Goal: Information Seeking & Learning: Learn about a topic

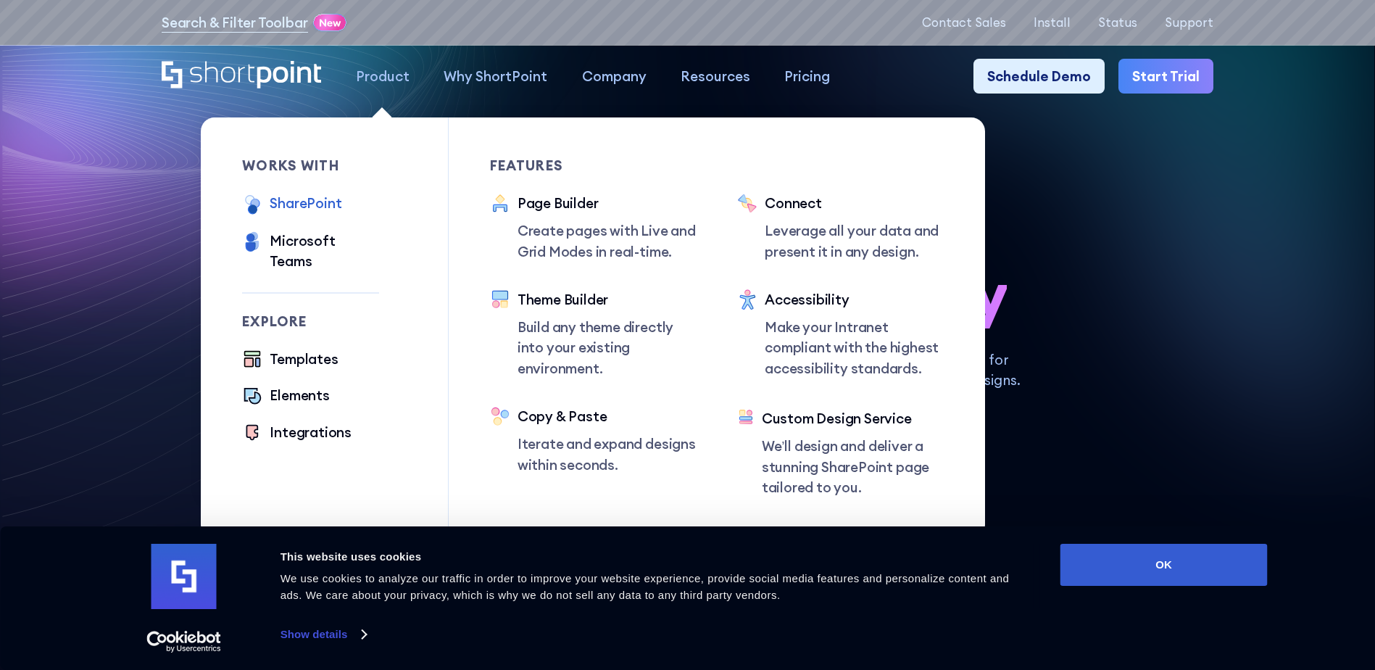
click at [299, 205] on div "SharePoint" at bounding box center [306, 203] width 72 height 20
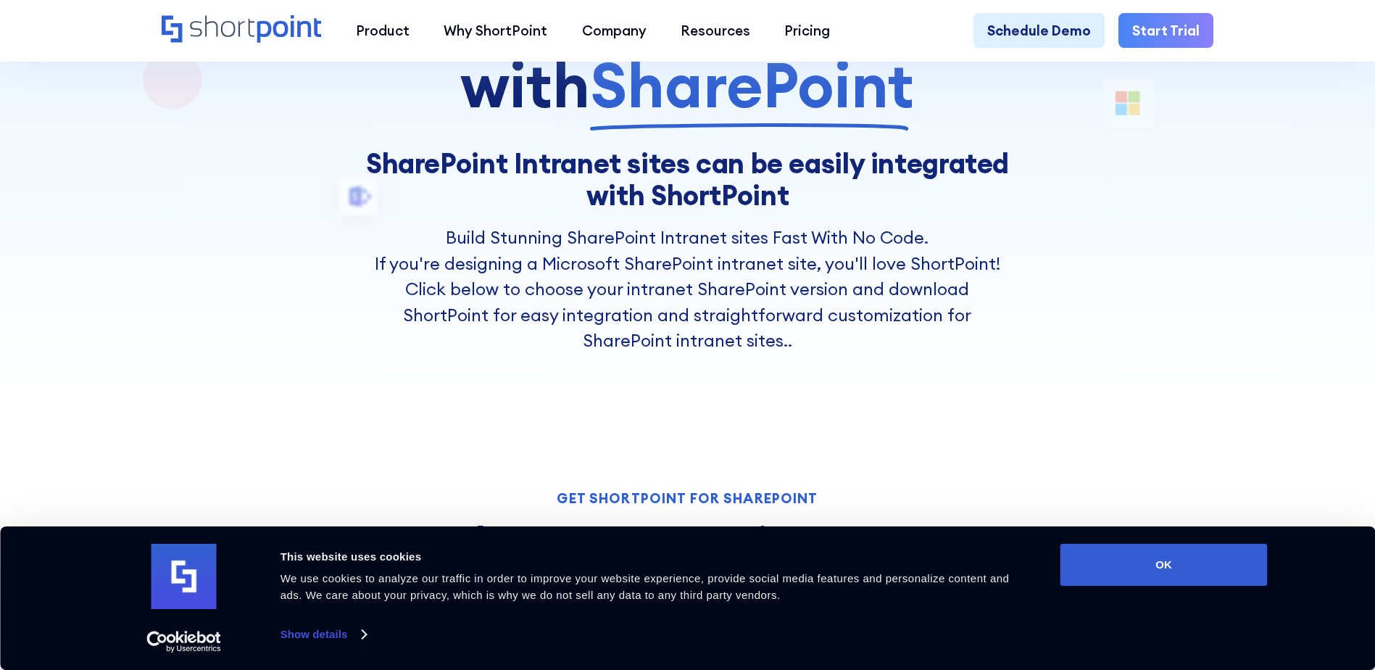
scroll to position [362, 0]
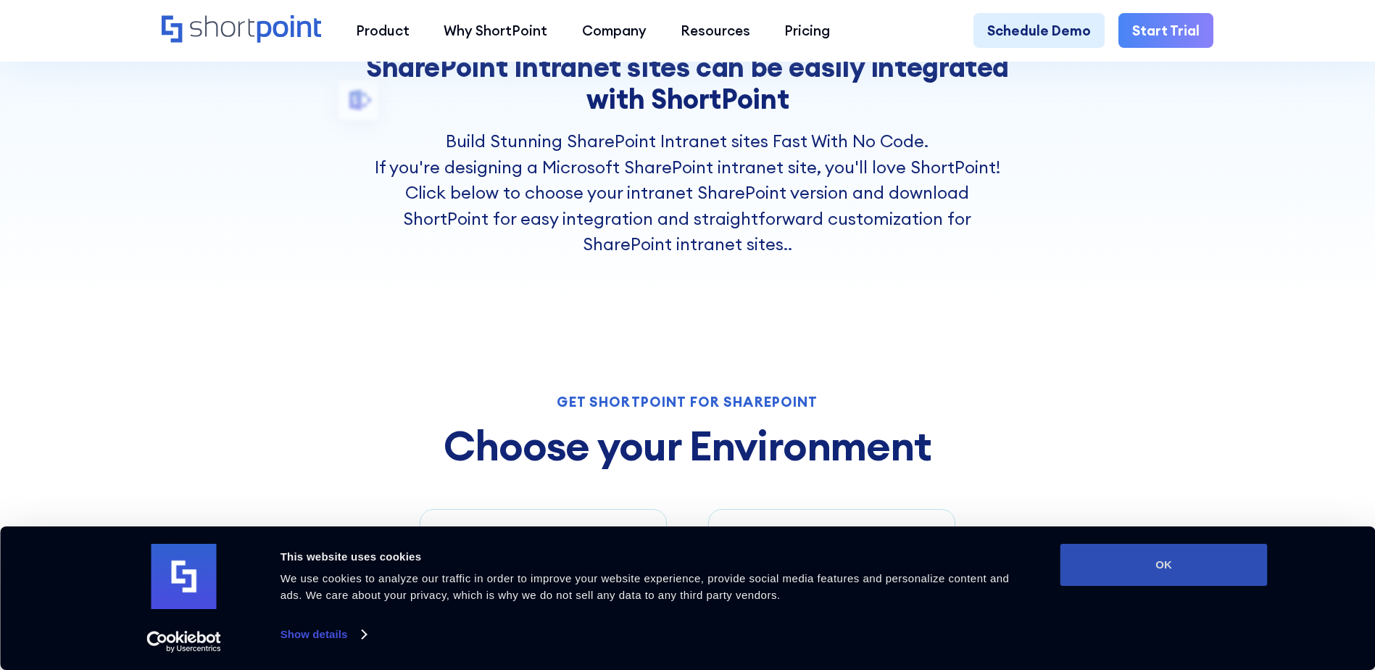
click at [1182, 570] on button "OK" at bounding box center [1164, 565] width 207 height 42
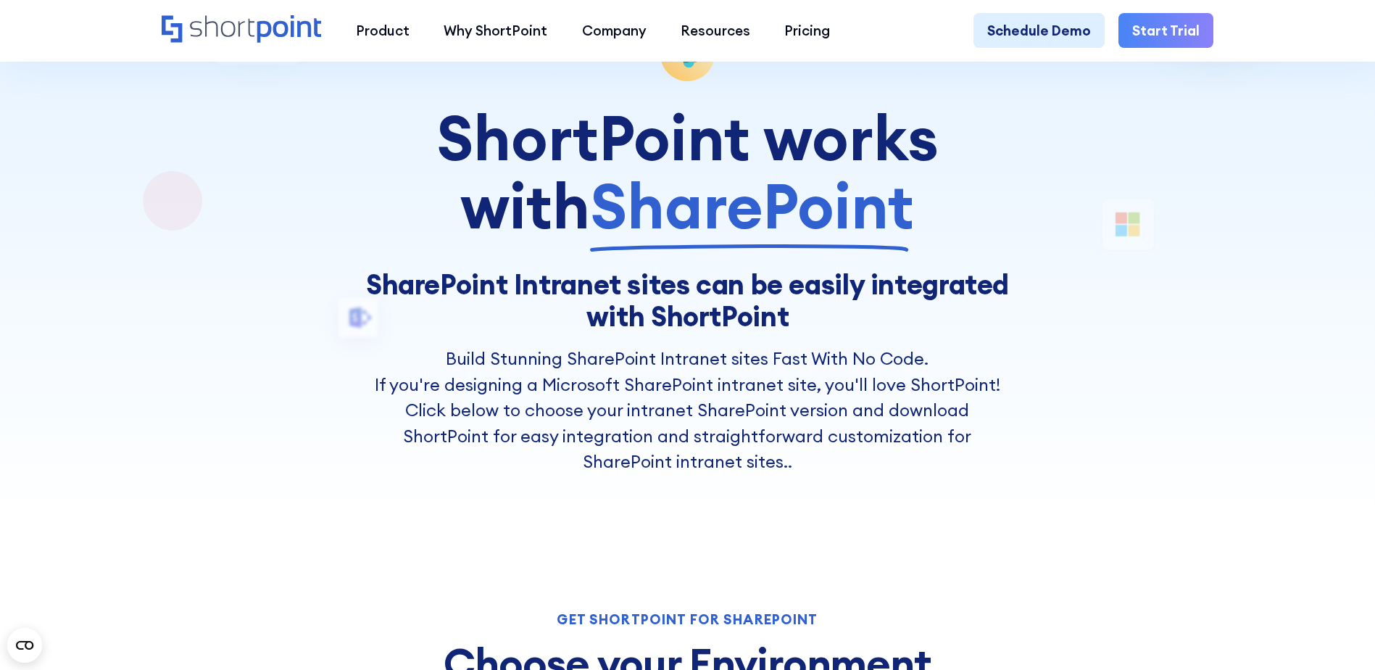
scroll to position [0, 0]
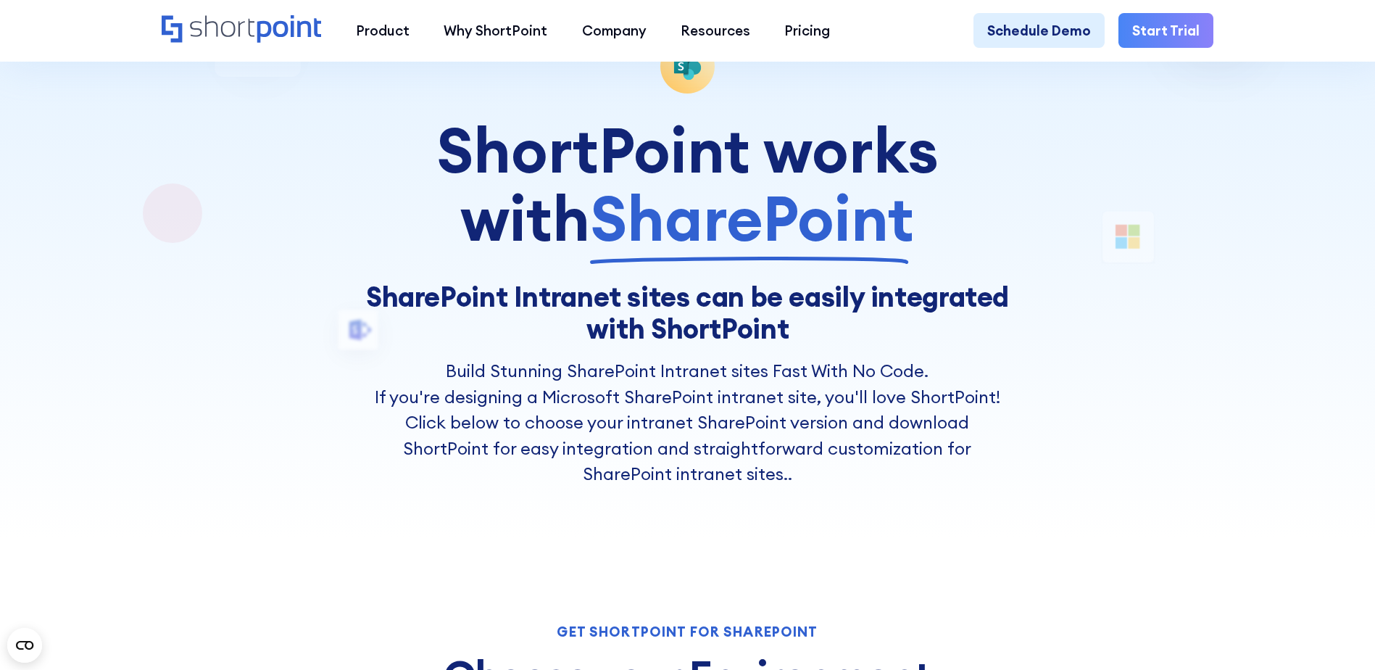
scroll to position [145, 0]
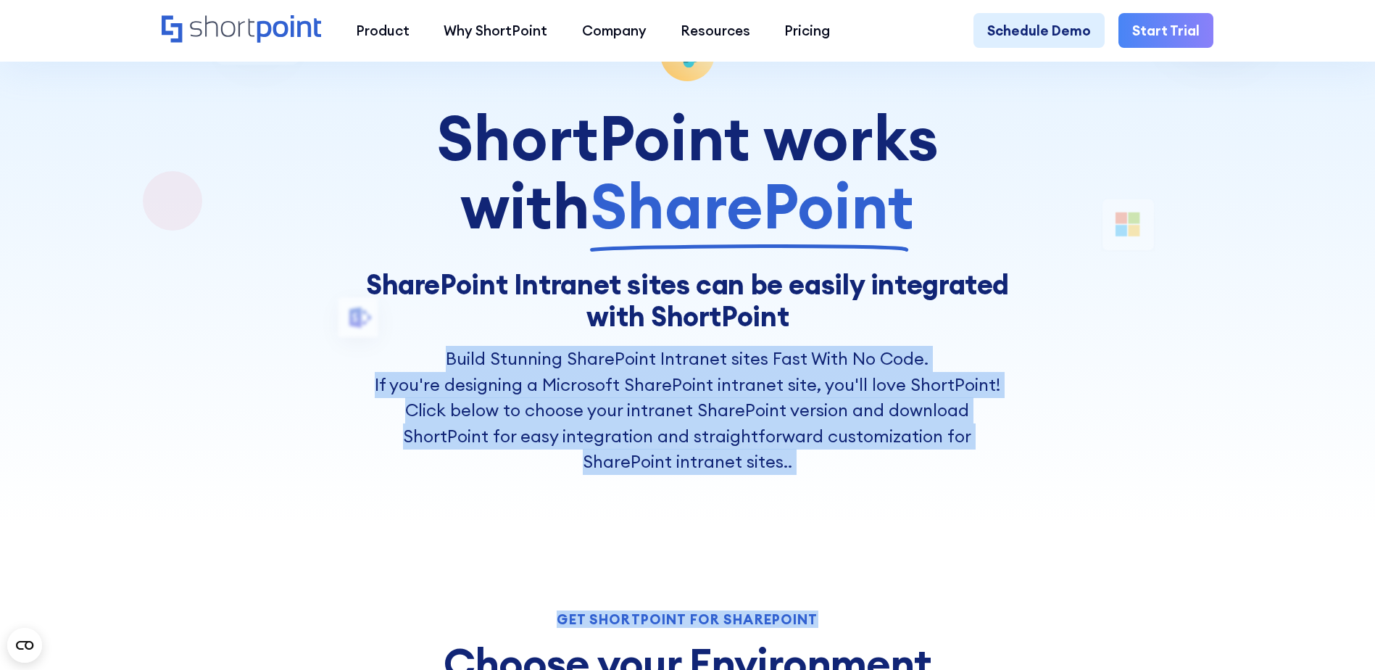
drag, startPoint x: 428, startPoint y: 361, endPoint x: 937, endPoint y: 526, distance: 534.8
click at [937, 526] on div "ShortPoint works with SharePoint SharePoint Intranet sites can be easily integr…" at bounding box center [688, 652] width 1052 height 1250
click at [939, 562] on div "ShortPoint works with SharePoint SharePoint Intranet sites can be easily integr…" at bounding box center [688, 652] width 1052 height 1250
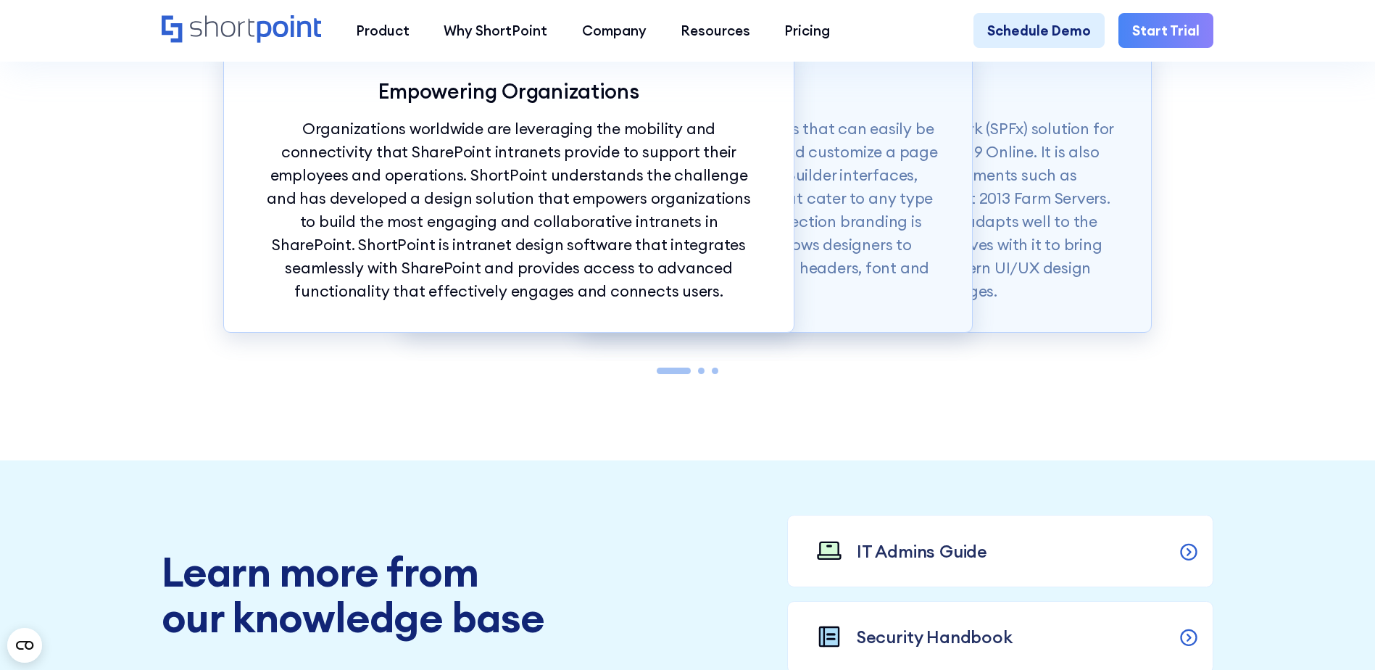
scroll to position [1885, 0]
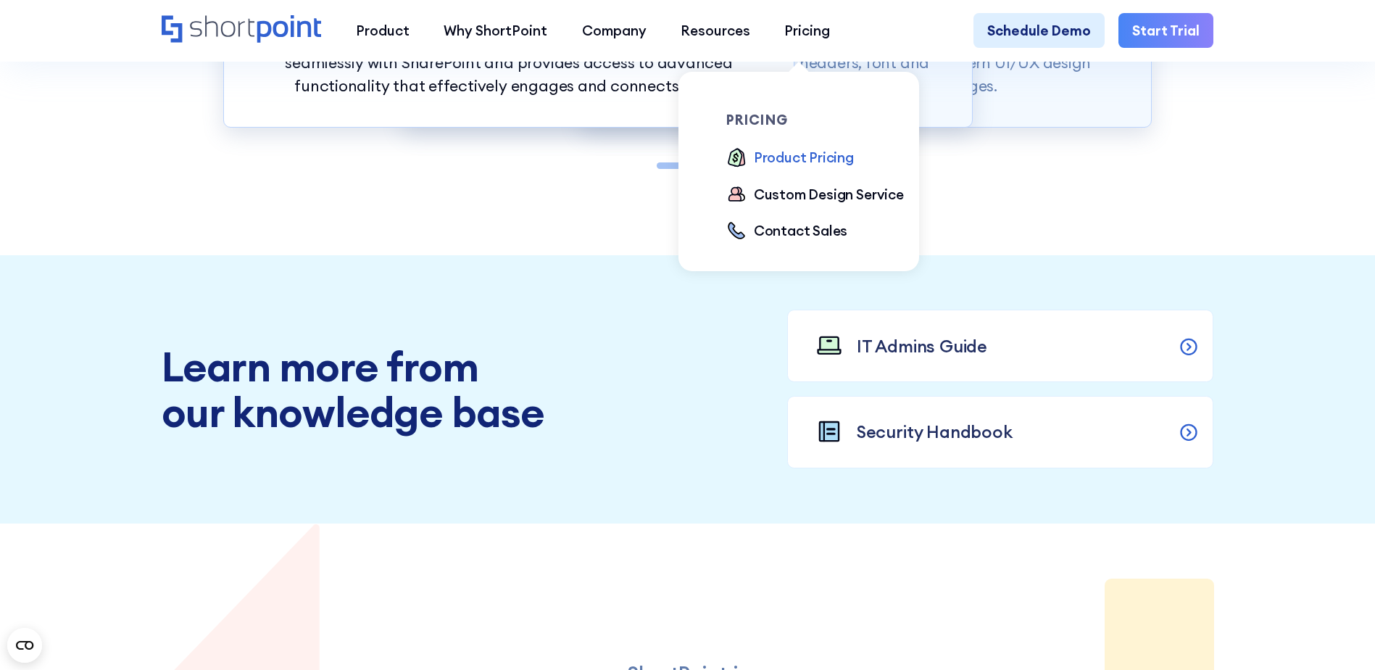
click at [784, 154] on div "Product Pricing" at bounding box center [804, 157] width 100 height 20
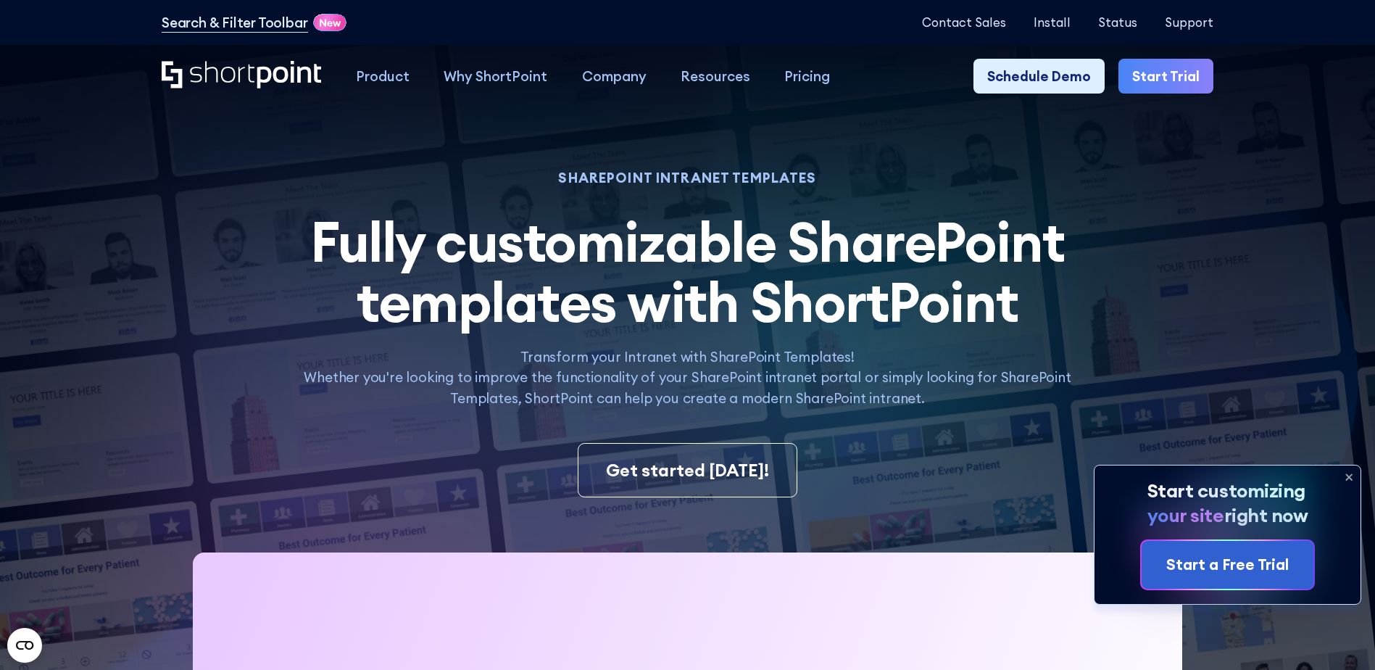
click at [1350, 476] on g at bounding box center [1349, 477] width 6 height 6
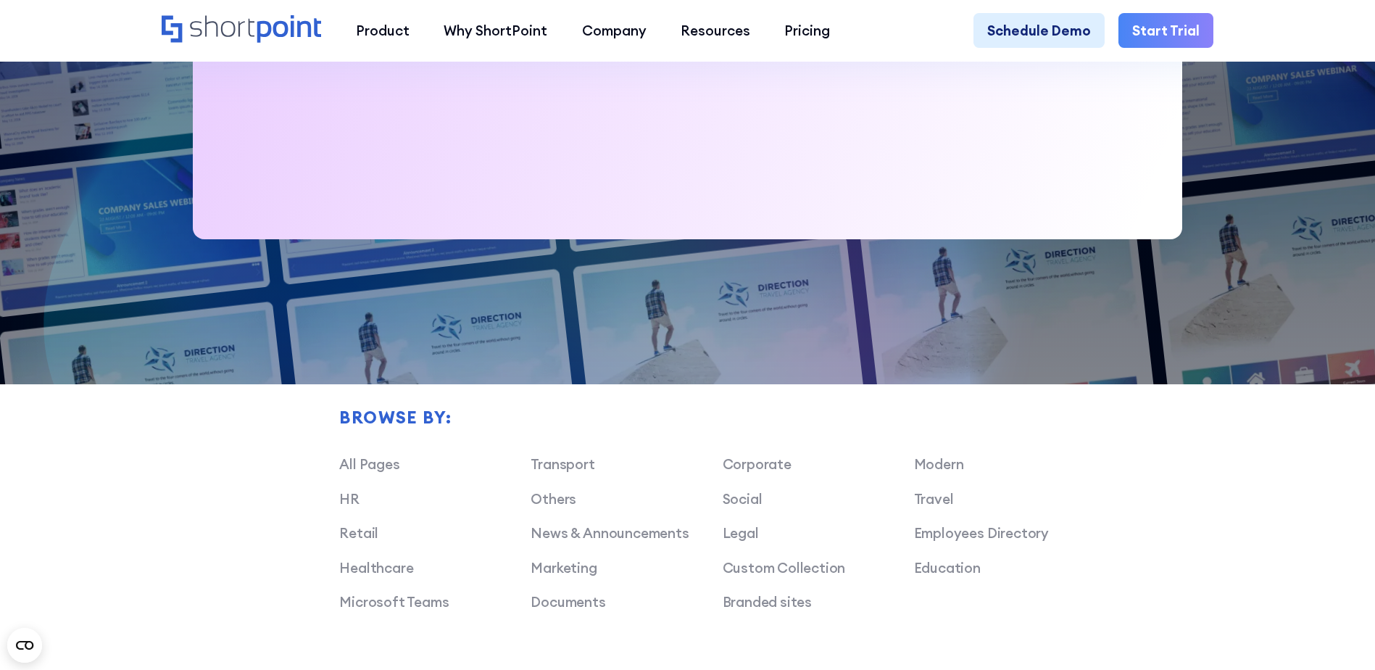
scroll to position [1160, 0]
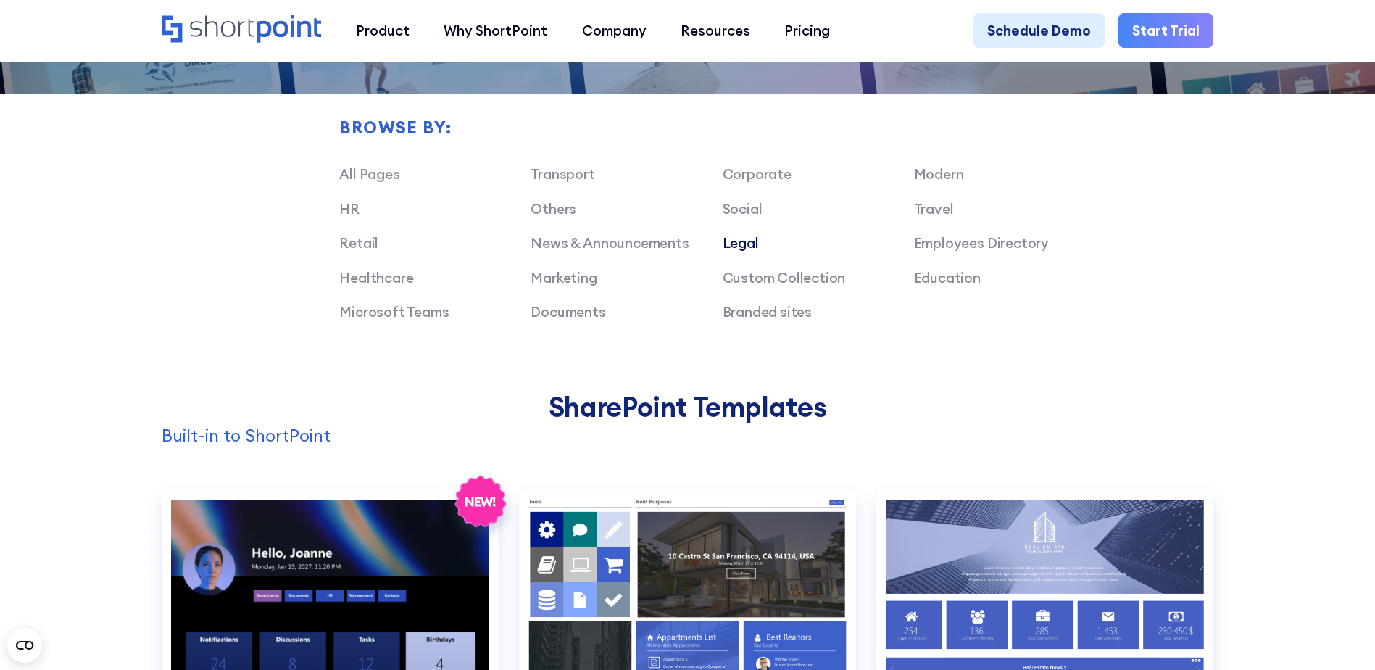
drag, startPoint x: 733, startPoint y: 255, endPoint x: 749, endPoint y: 254, distance: 16.0
click at [749, 252] on link "Legal" at bounding box center [741, 242] width 36 height 17
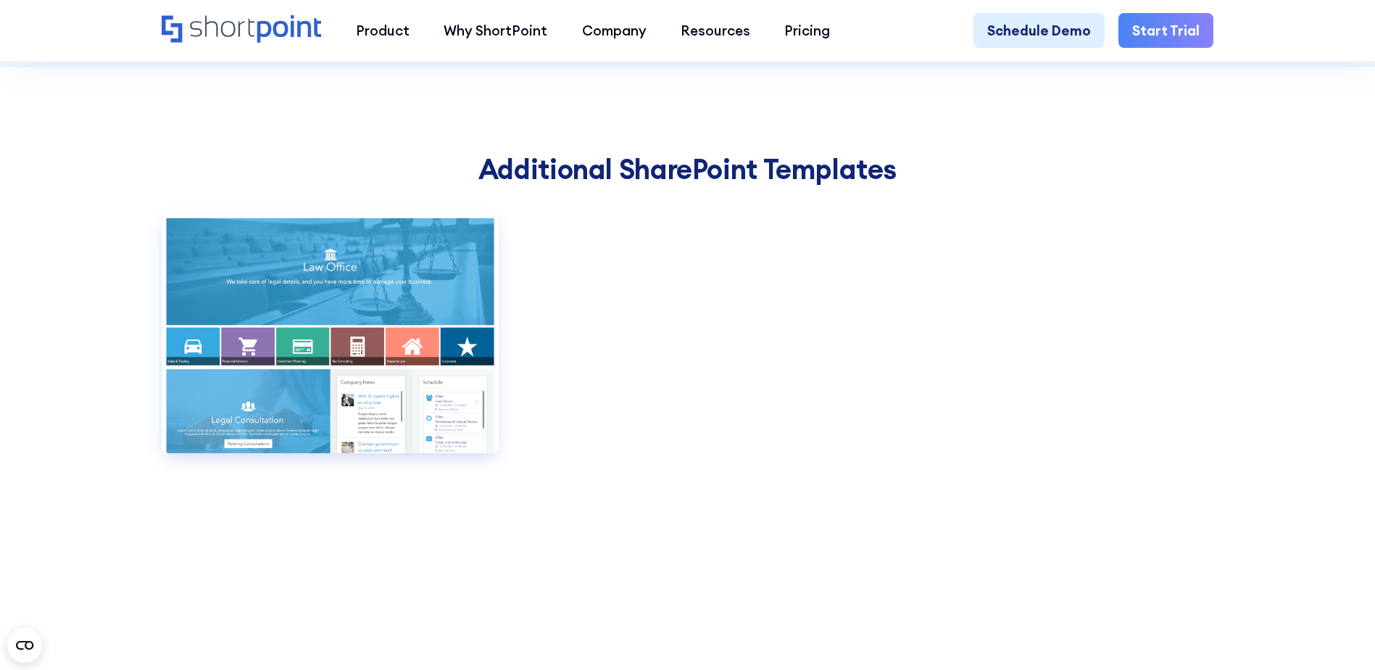
scroll to position [1595, 0]
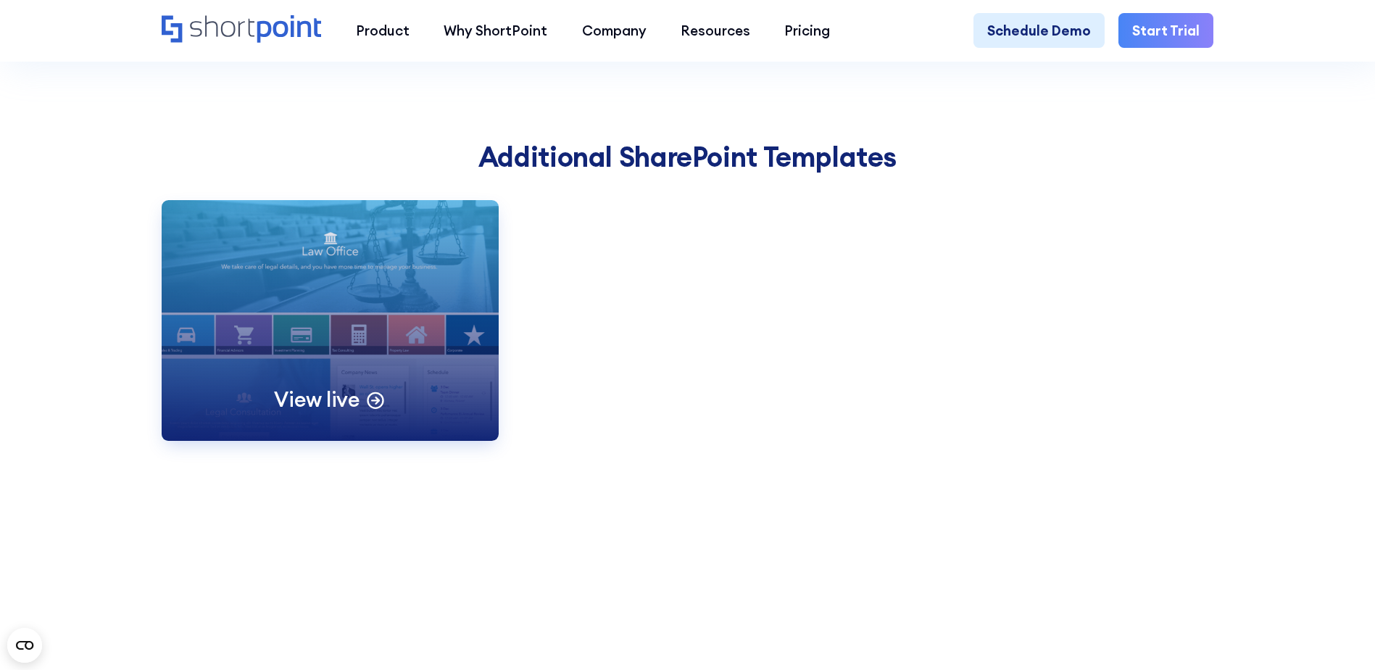
click at [319, 412] on p "View live" at bounding box center [317, 399] width 86 height 27
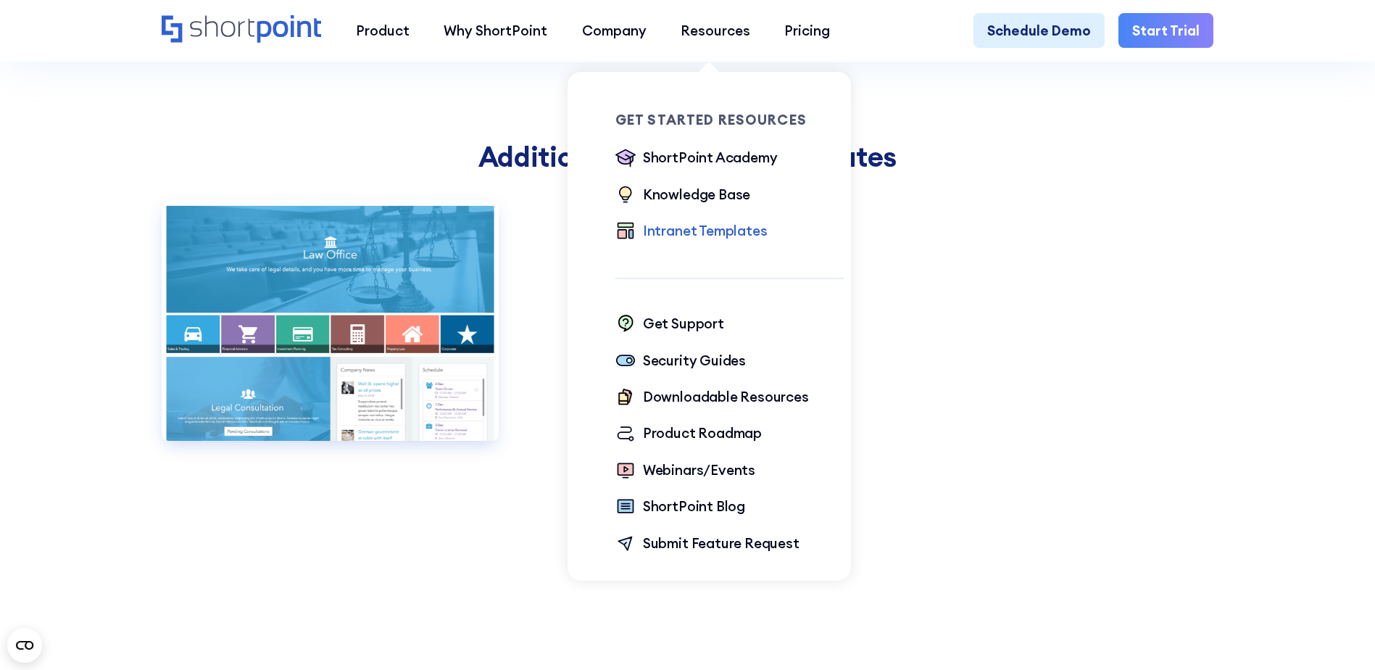
click at [666, 231] on div "Intranet Templates" at bounding box center [705, 230] width 125 height 20
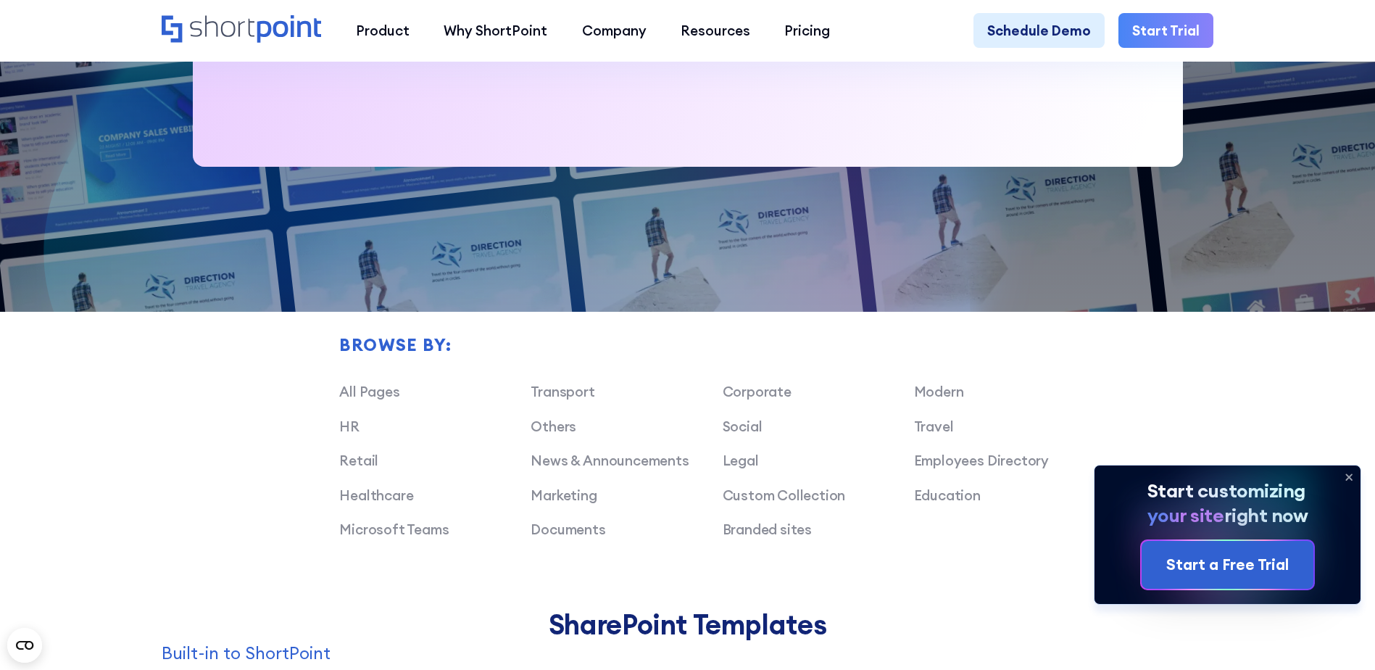
drag, startPoint x: 943, startPoint y: 406, endPoint x: 868, endPoint y: 380, distance: 79.8
click at [867, 380] on div "Browse by: All Pages Transport Corporate Modern HR Others Social Travel Retail …" at bounding box center [721, 444] width 765 height 218
click at [935, 399] on link "Modern" at bounding box center [939, 391] width 50 height 17
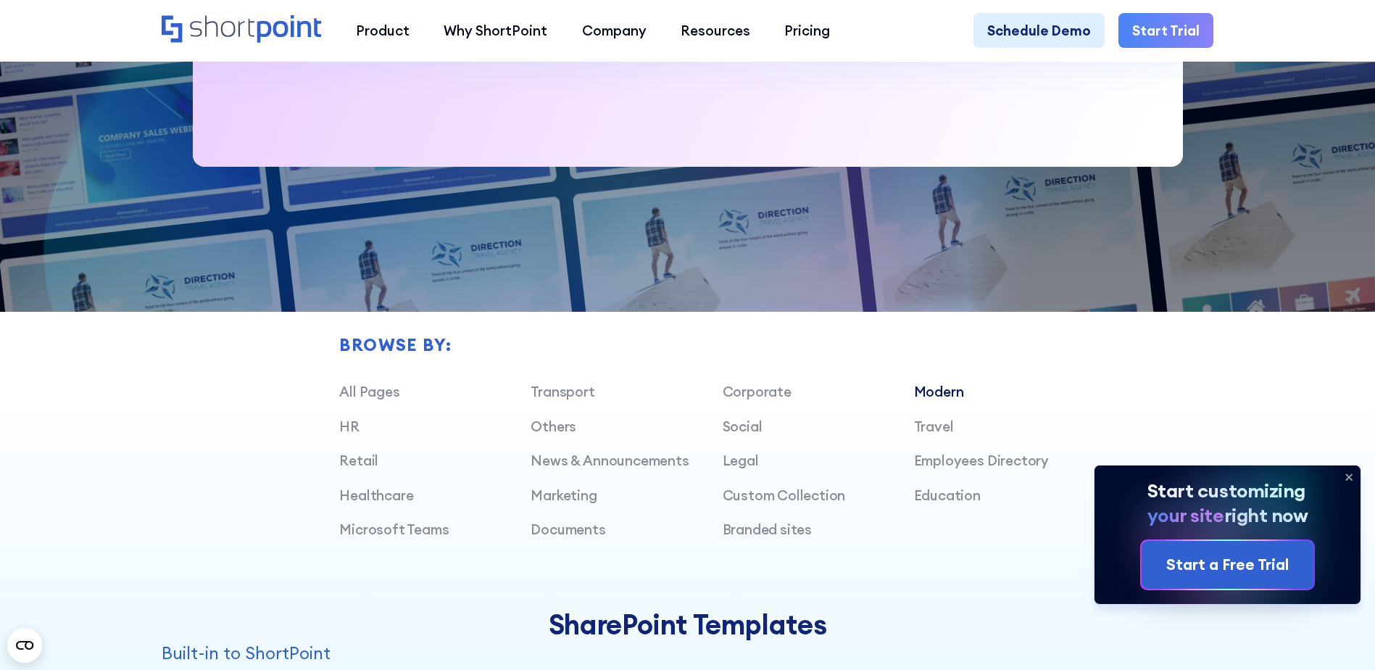
click at [948, 400] on link "Modern" at bounding box center [939, 391] width 50 height 17
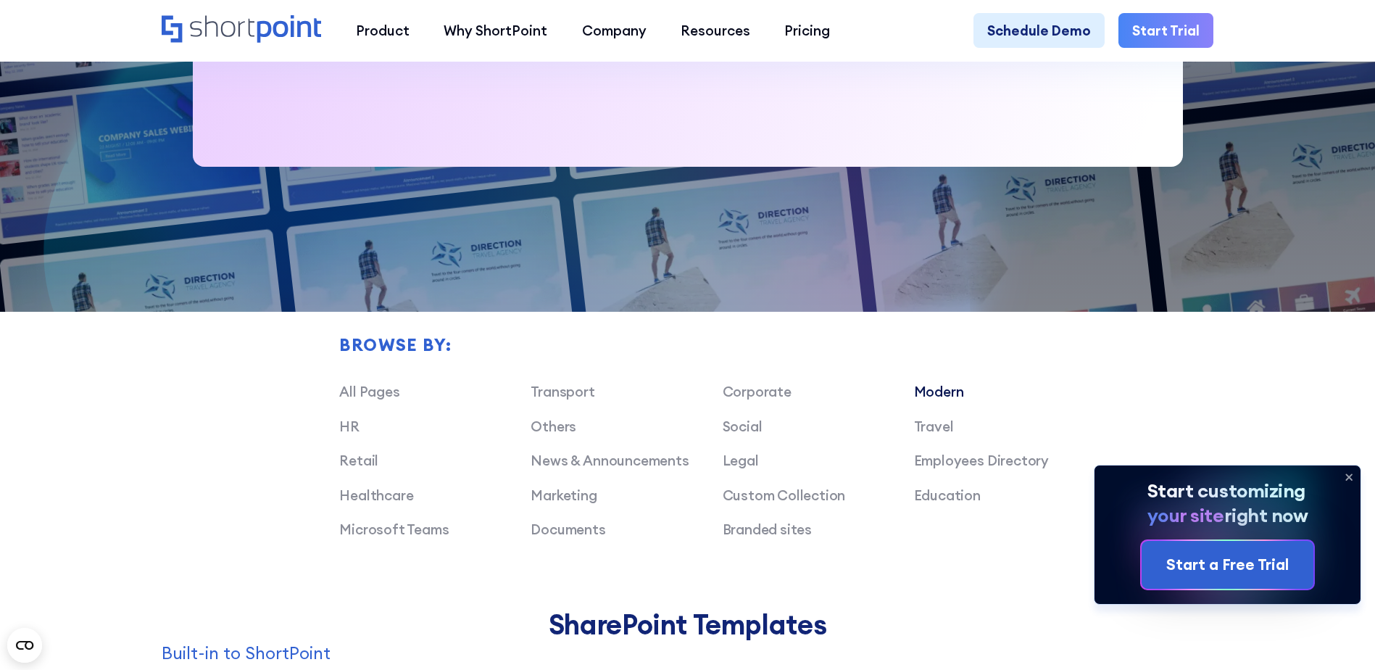
click at [937, 398] on link "Modern" at bounding box center [939, 391] width 50 height 17
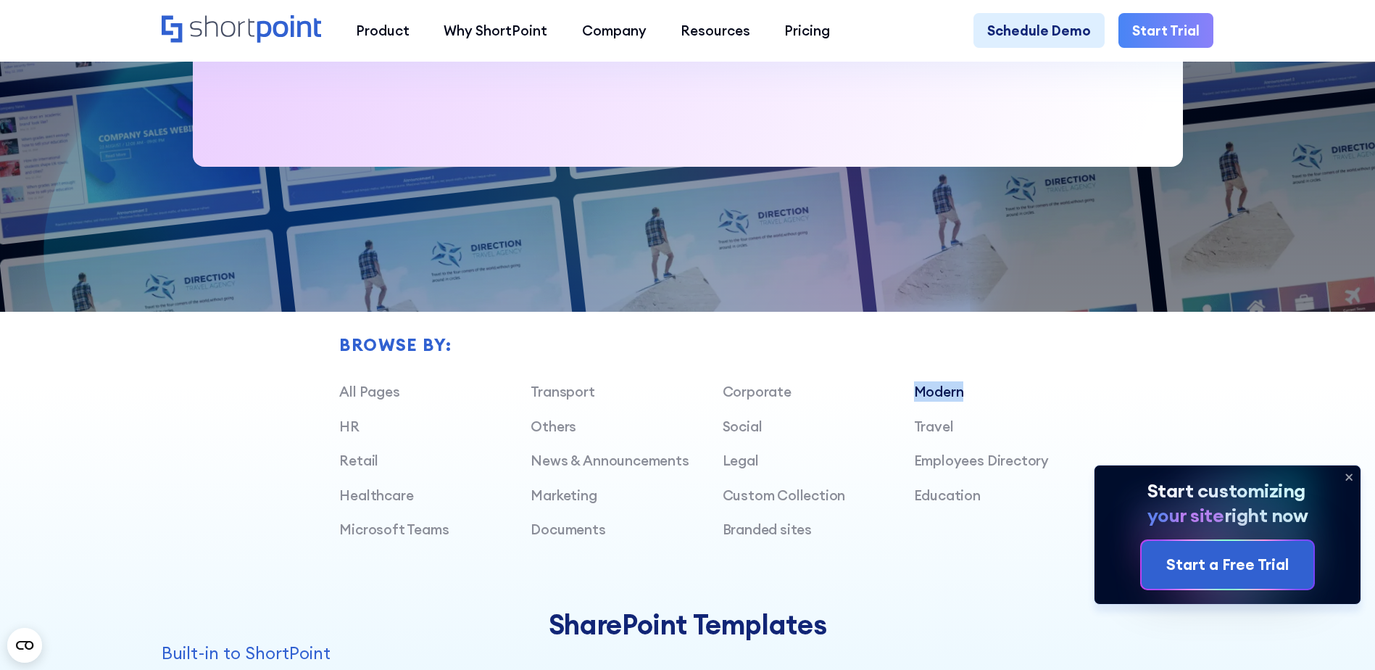
click at [937, 398] on link "Modern" at bounding box center [939, 391] width 50 height 17
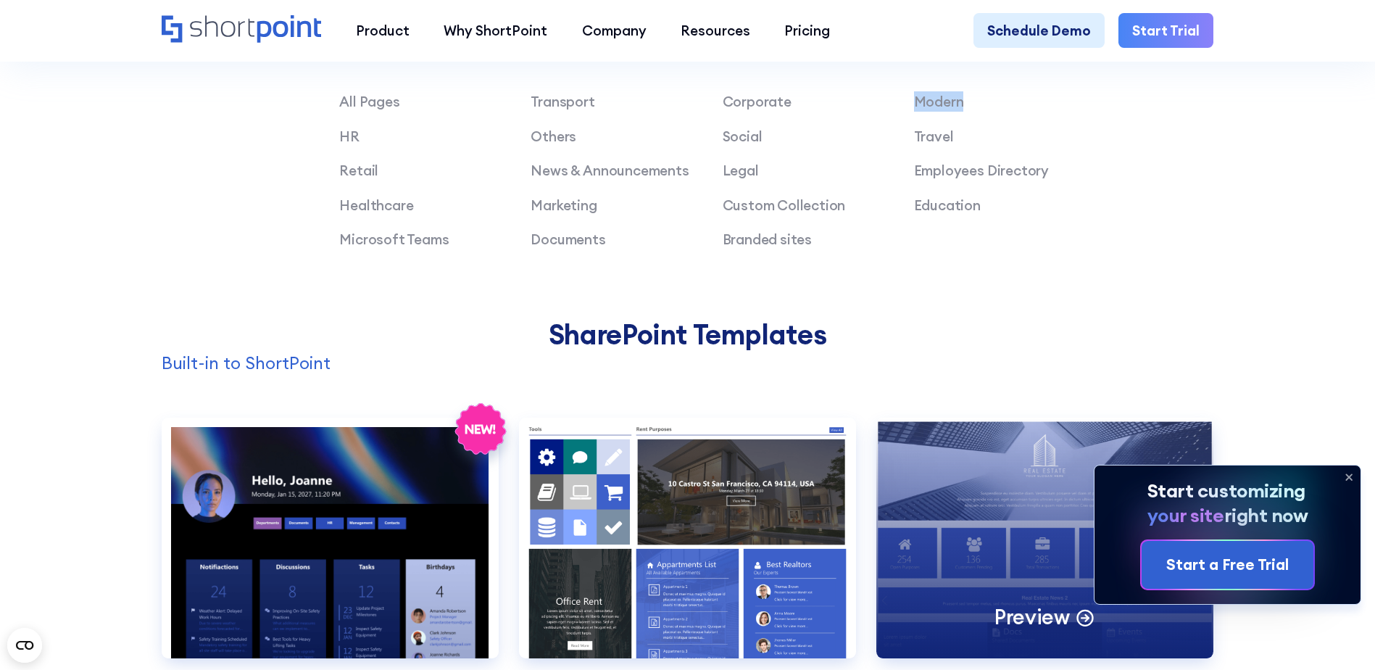
scroll to position [1015, 0]
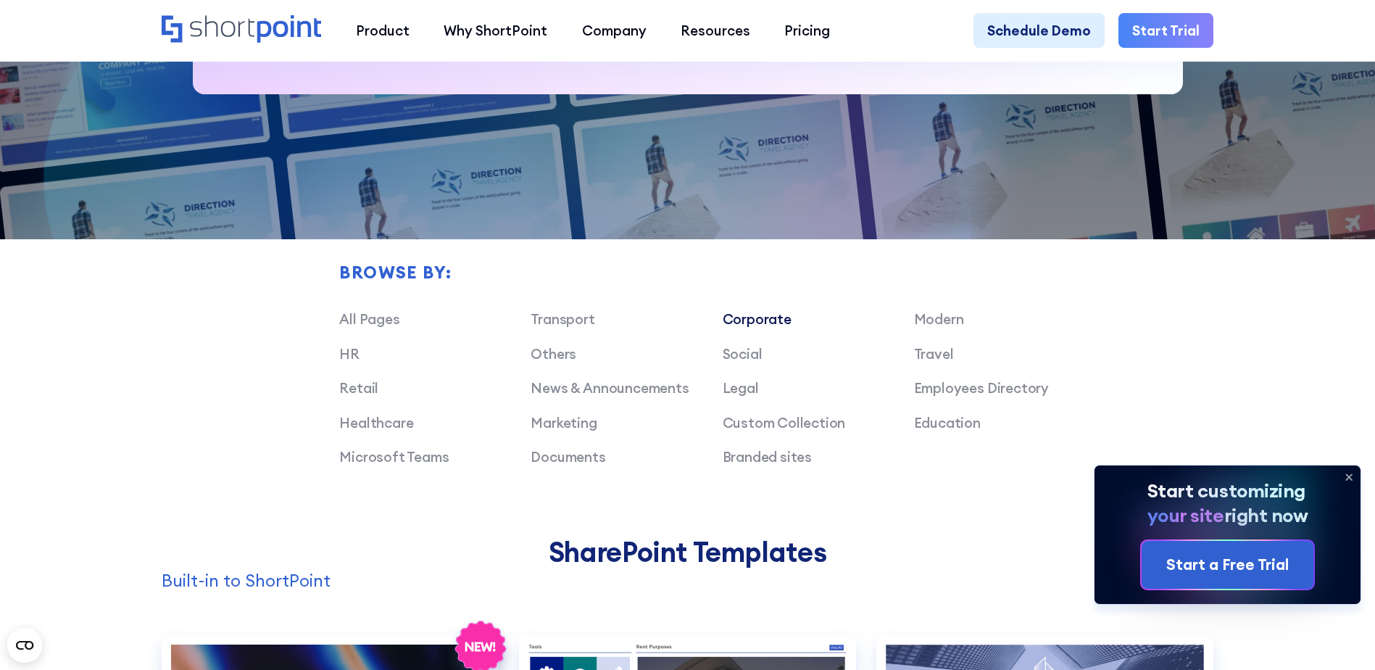
click at [748, 328] on link "Corporate" at bounding box center [757, 318] width 69 height 17
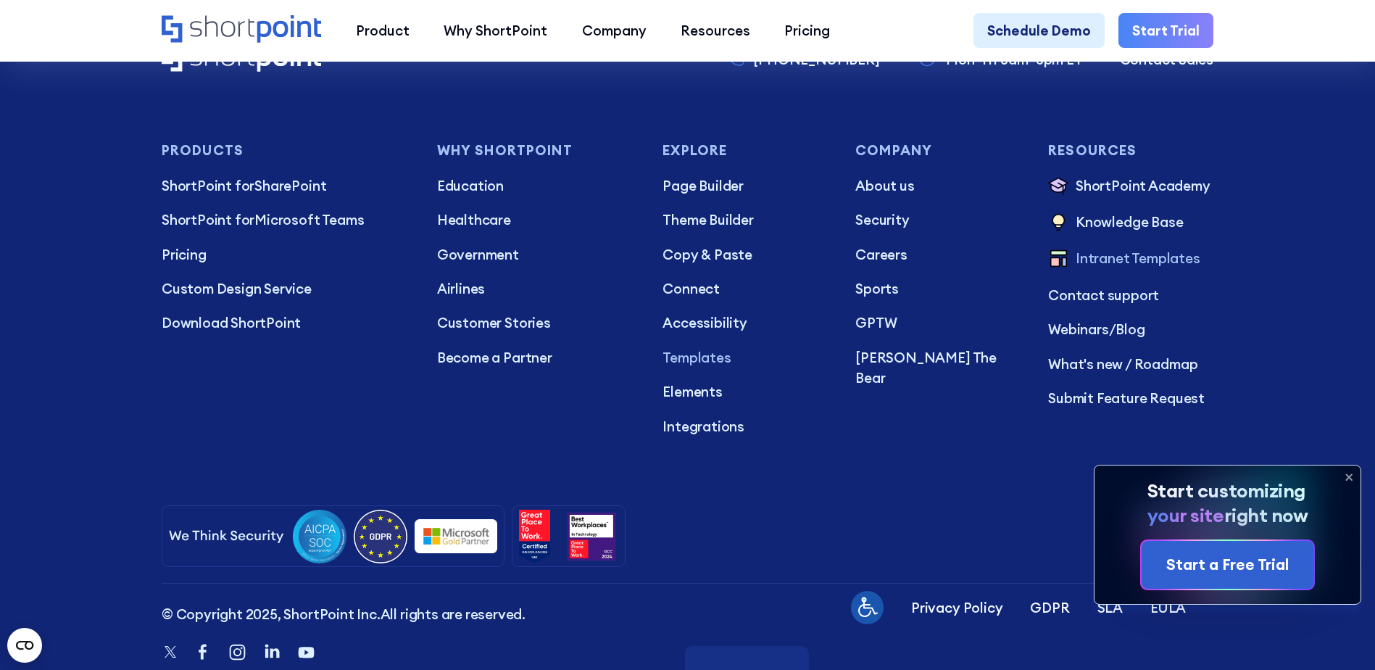
scroll to position [4765, 0]
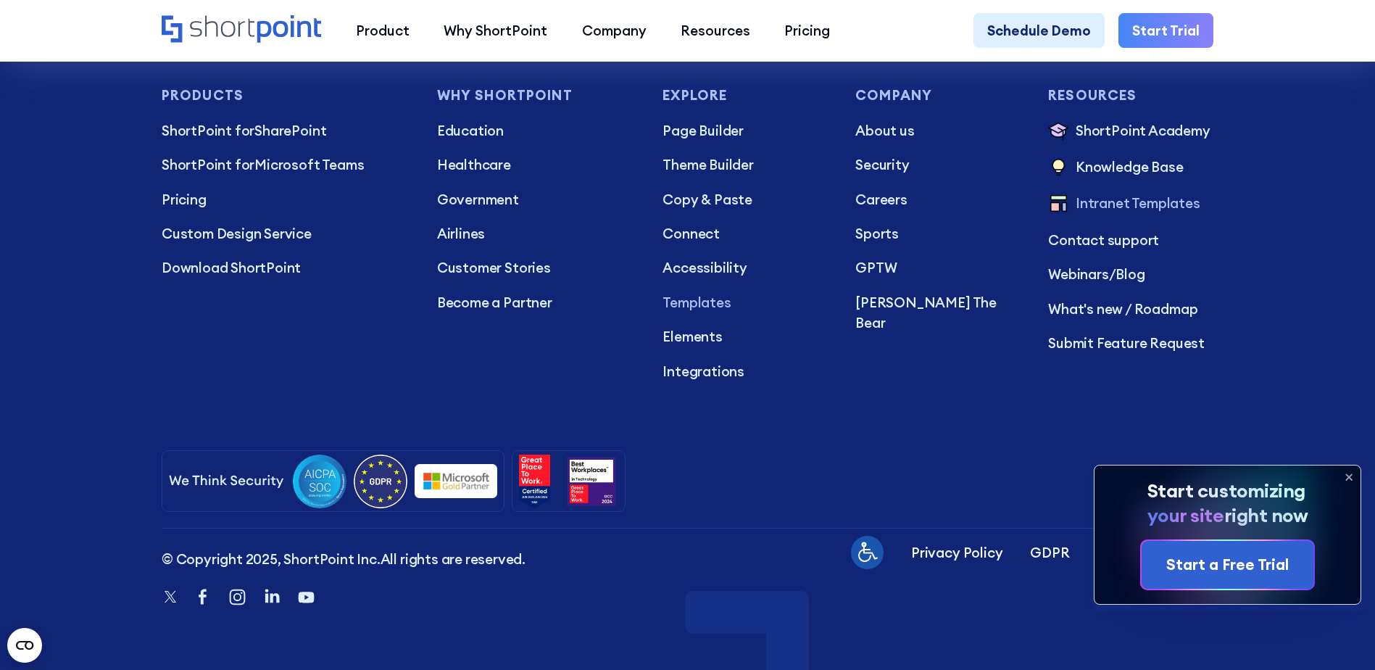
click at [713, 150] on ul "Page Builder Theme Builder Copy & Paste Connect Accessibility Templates Element…" at bounding box center [745, 250] width 165 height 261
click at [701, 154] on p "Theme Builder" at bounding box center [745, 164] width 165 height 20
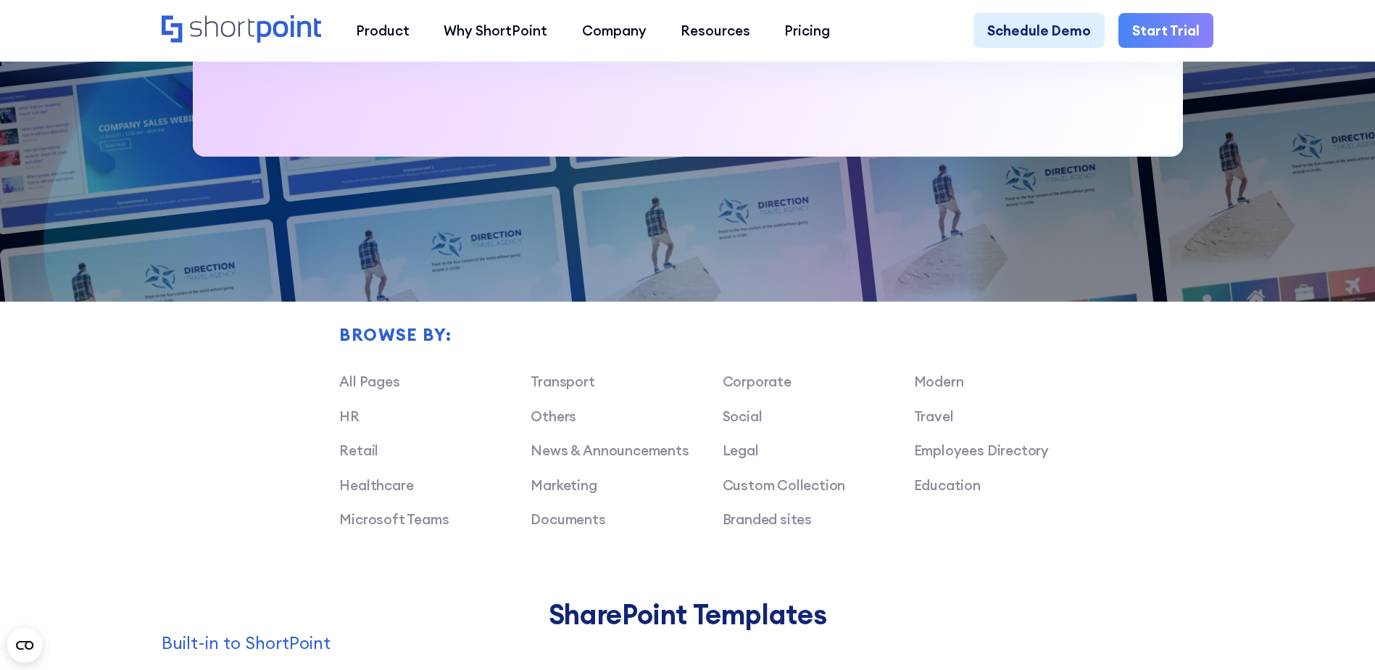
scroll to position [1160, 0]
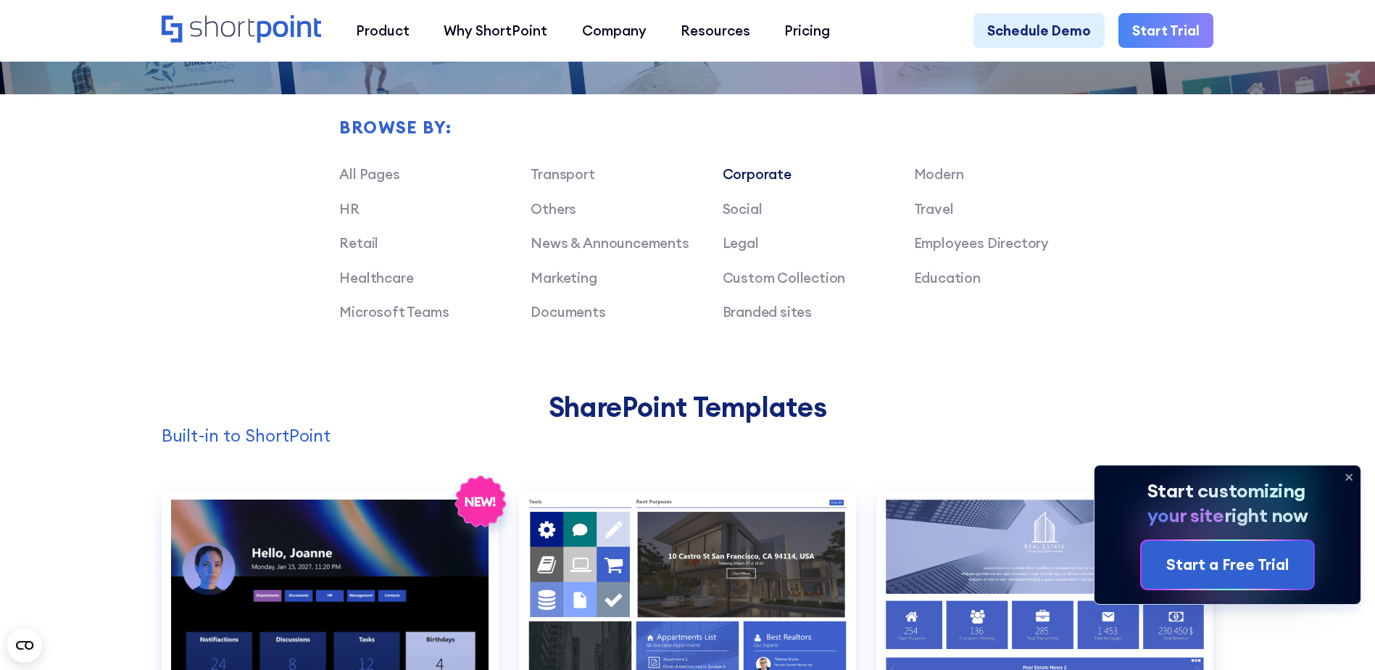
click at [742, 180] on link "Corporate" at bounding box center [757, 173] width 69 height 17
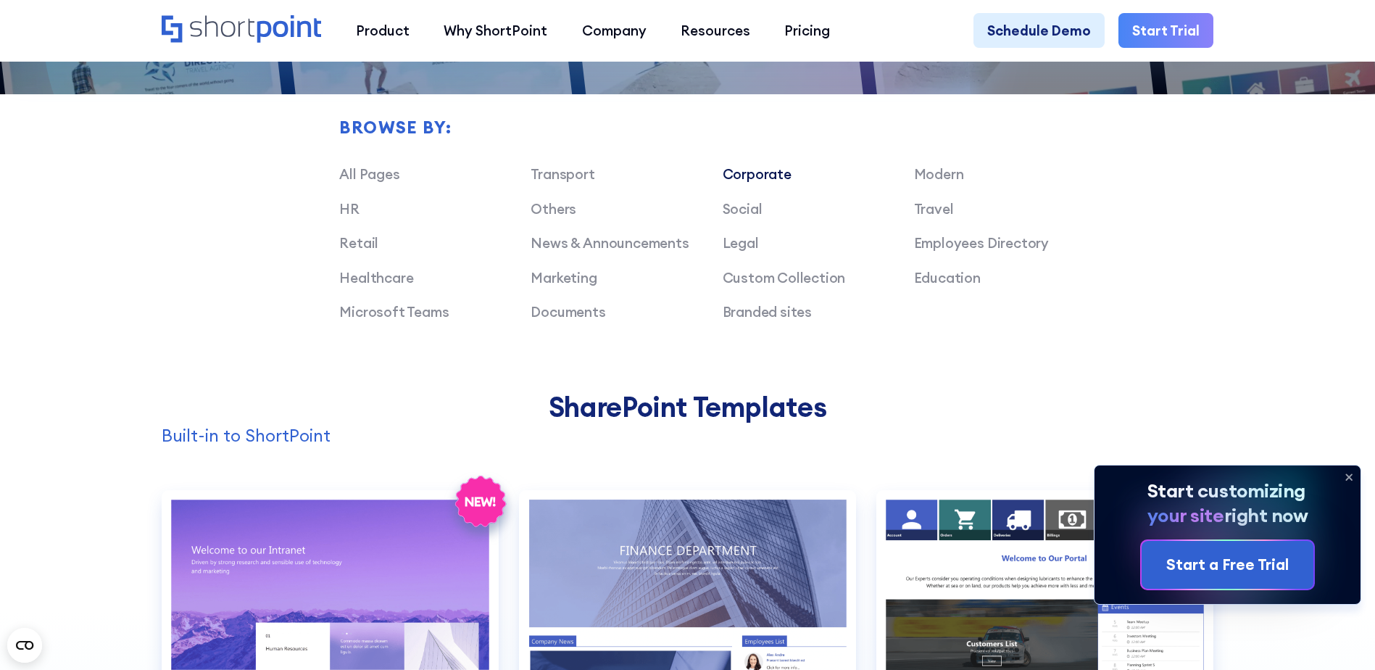
drag, startPoint x: 742, startPoint y: 180, endPoint x: 731, endPoint y: 180, distance: 11.6
click at [731, 180] on link "Corporate" at bounding box center [757, 173] width 69 height 17
click at [729, 180] on link "Corporate" at bounding box center [757, 173] width 69 height 17
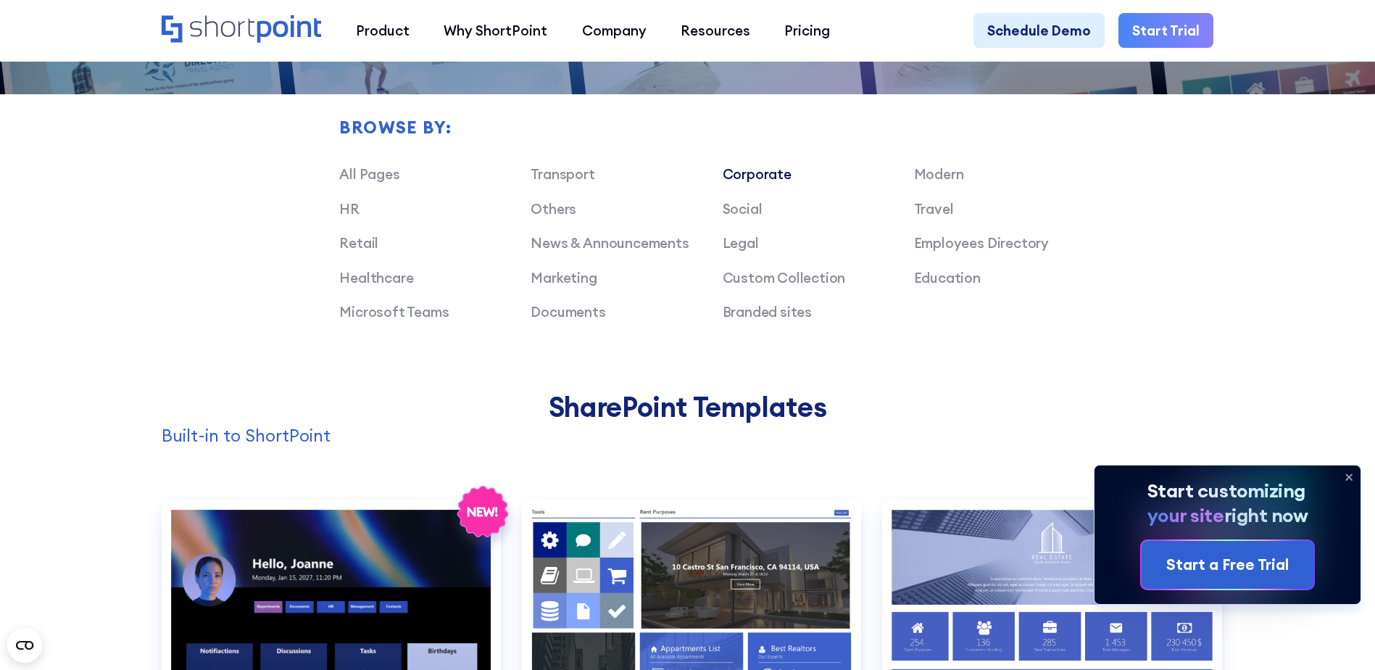
click at [729, 180] on link "Corporate" at bounding box center [757, 173] width 69 height 17
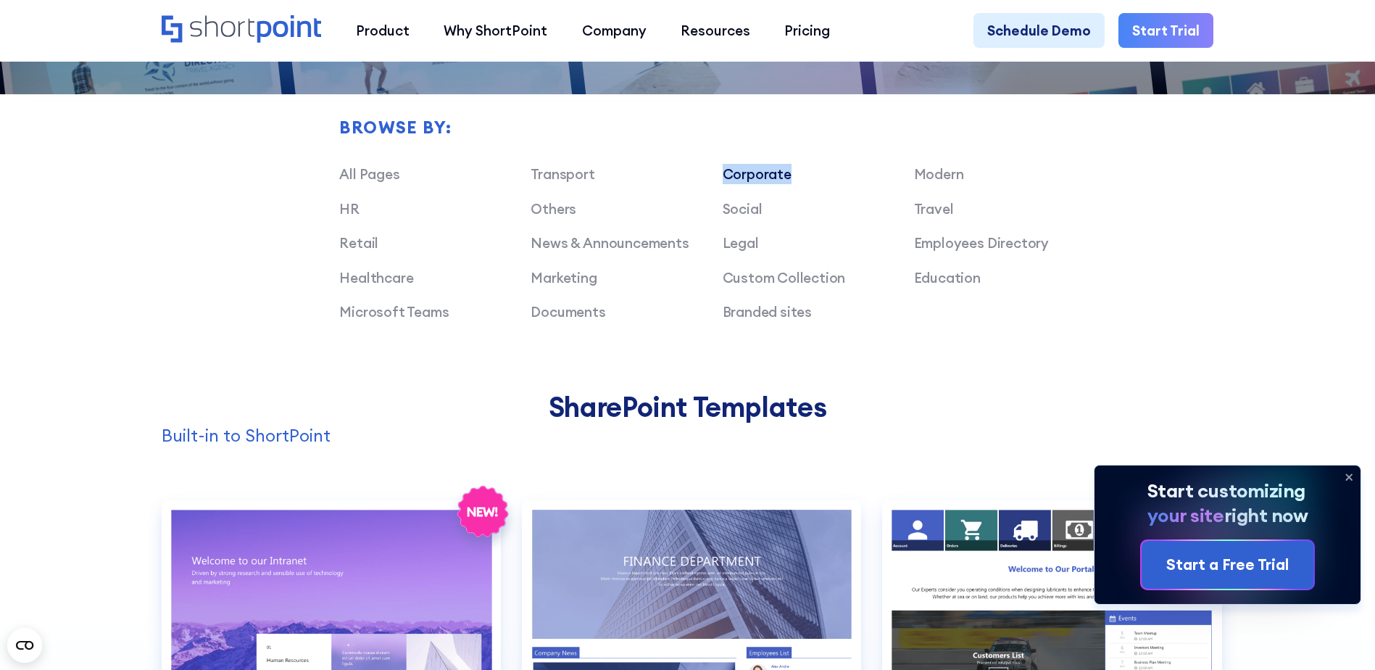
click at [729, 180] on link "Corporate" at bounding box center [757, 173] width 69 height 17
drag, startPoint x: 729, startPoint y: 180, endPoint x: 701, endPoint y: 188, distance: 28.9
click at [724, 183] on link "Corporate" at bounding box center [757, 173] width 69 height 17
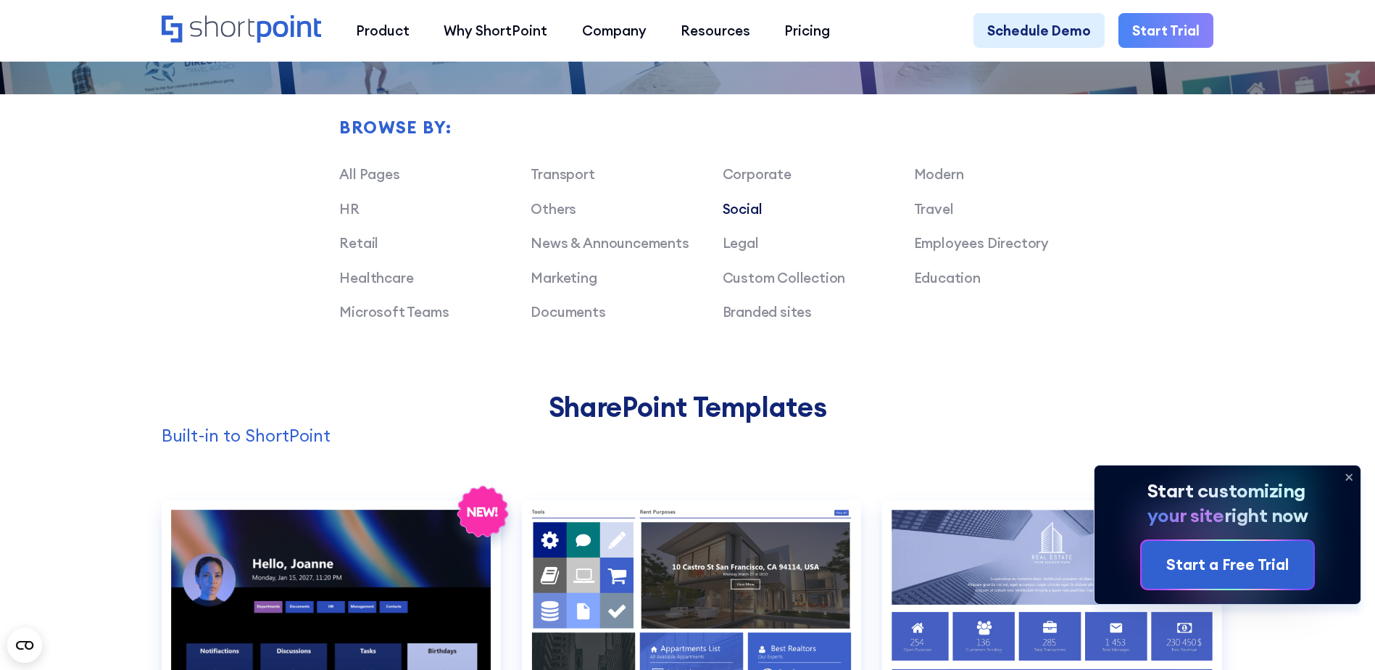
drag, startPoint x: 701, startPoint y: 188, endPoint x: 744, endPoint y: 220, distance: 52.9
click at [745, 217] on link "Social" at bounding box center [743, 208] width 40 height 17
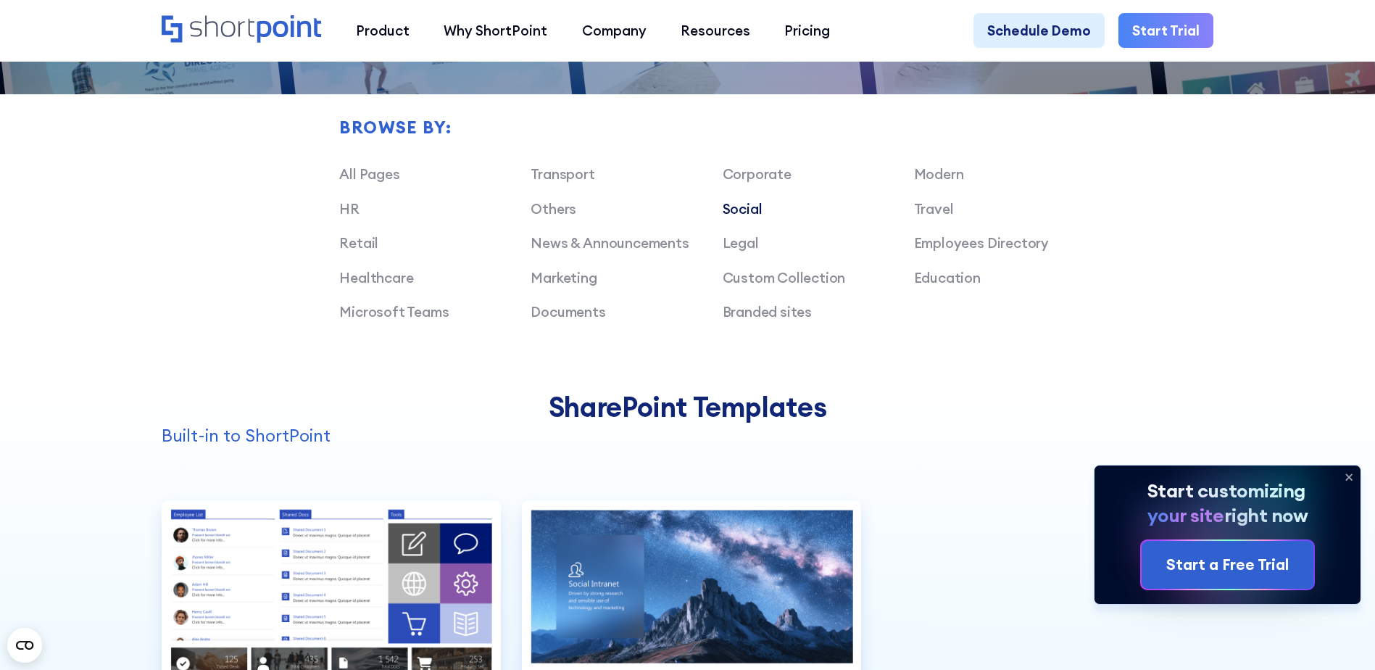
click at [744, 217] on link "Social" at bounding box center [743, 208] width 40 height 17
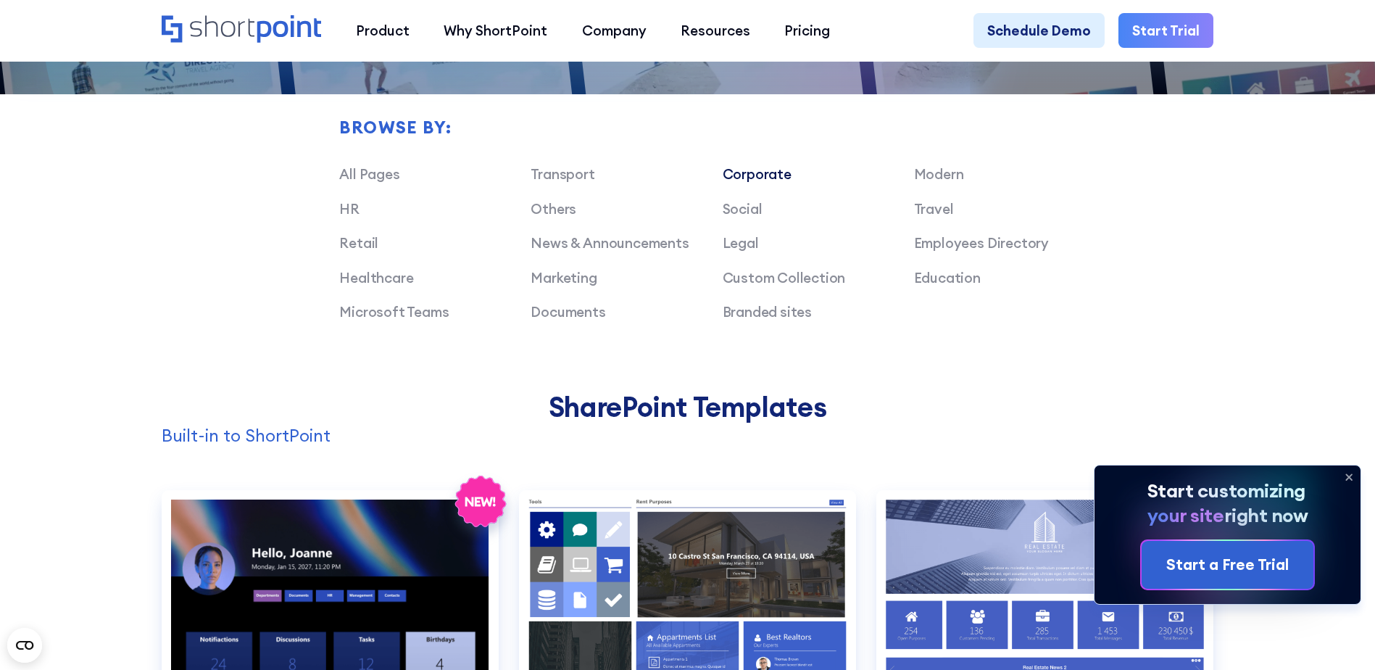
click at [750, 183] on link "Corporate" at bounding box center [757, 173] width 69 height 17
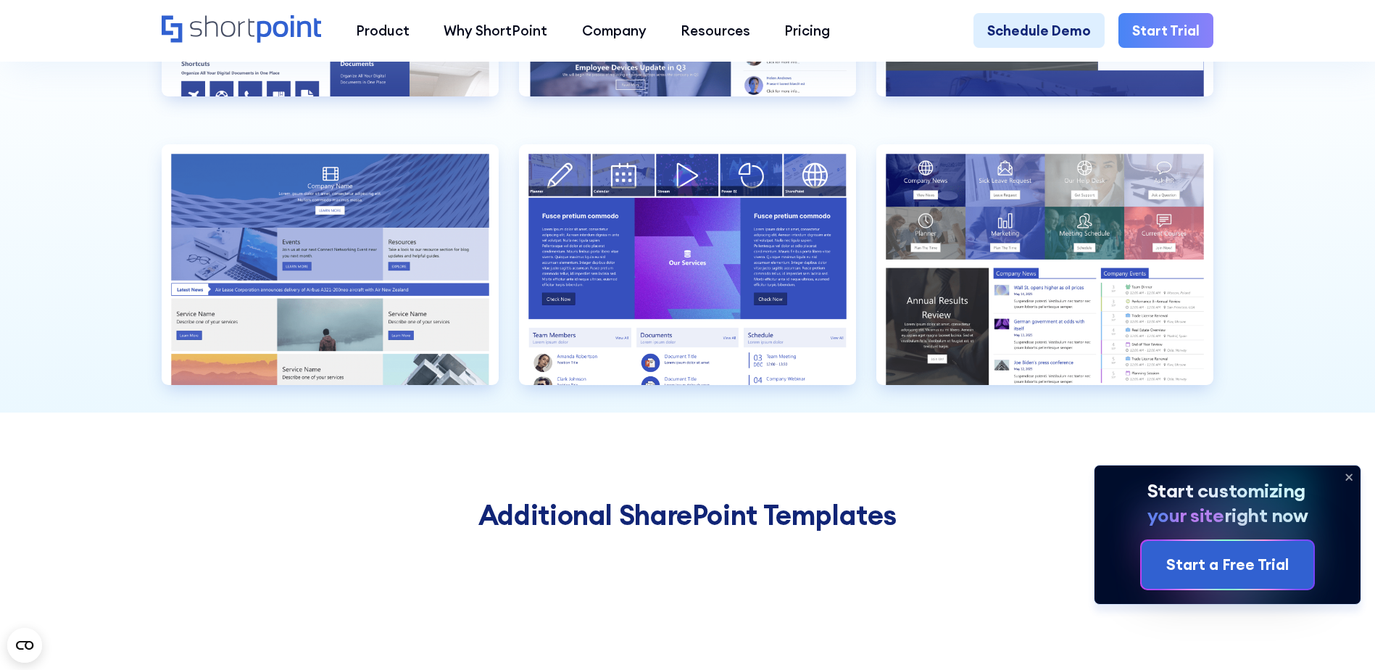
scroll to position [1812, 0]
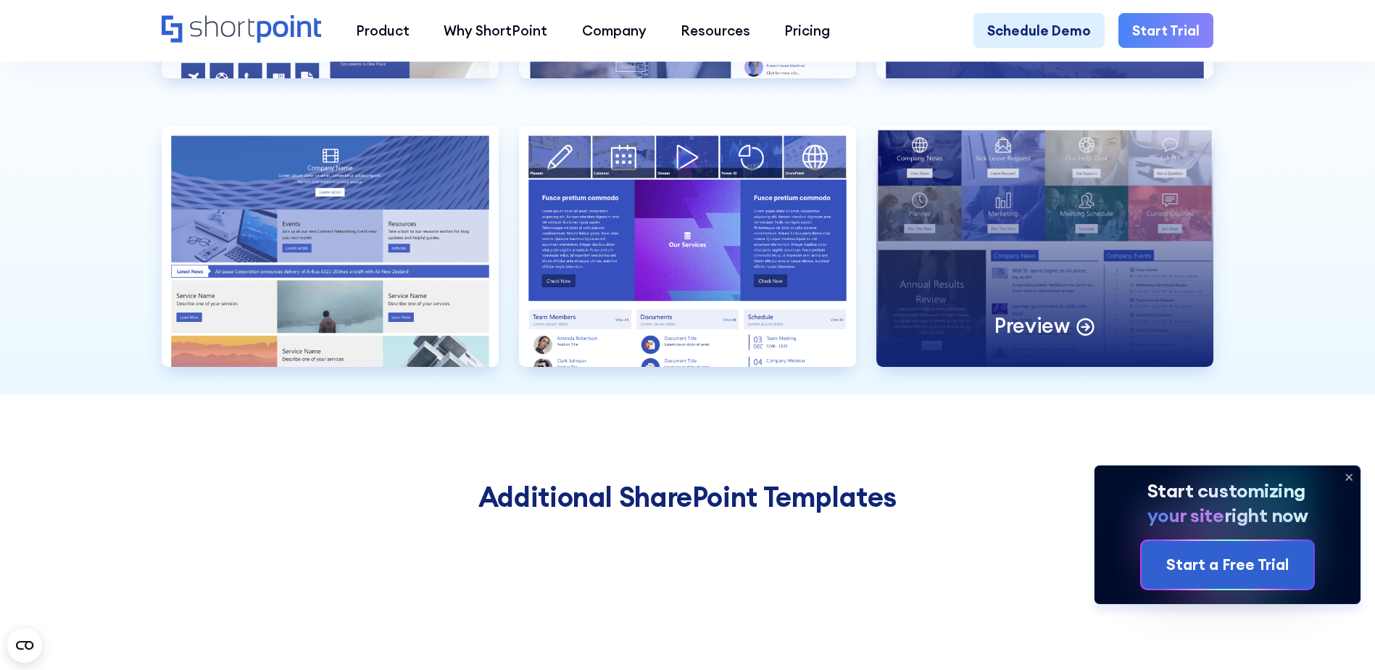
click at [1085, 335] on icon at bounding box center [1085, 325] width 20 height 20
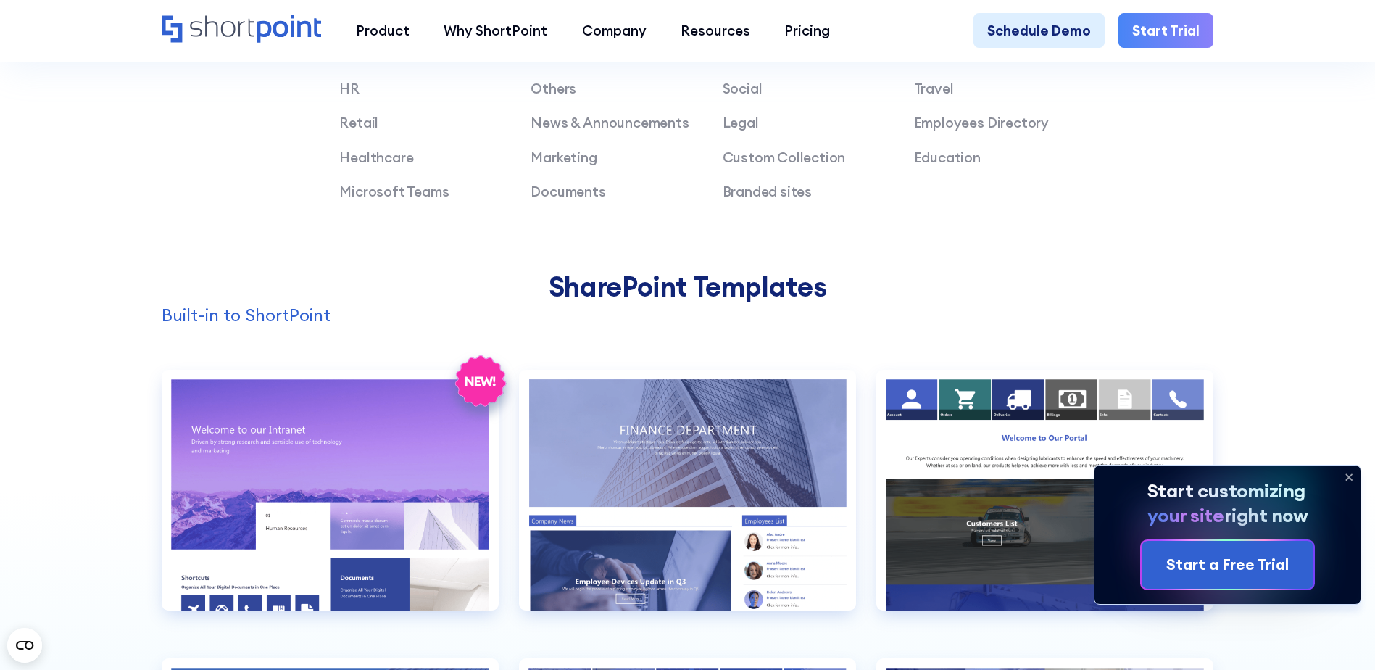
scroll to position [1160, 0]
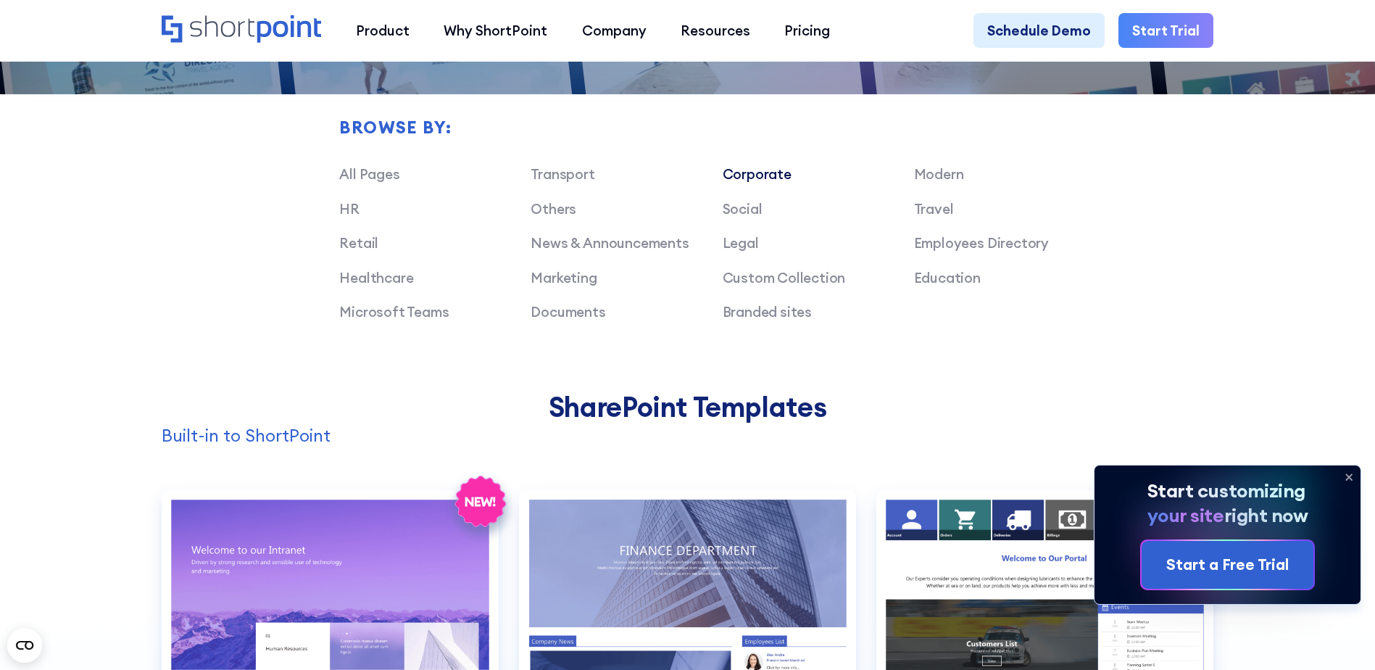
click at [772, 183] on link "Corporate" at bounding box center [757, 173] width 69 height 17
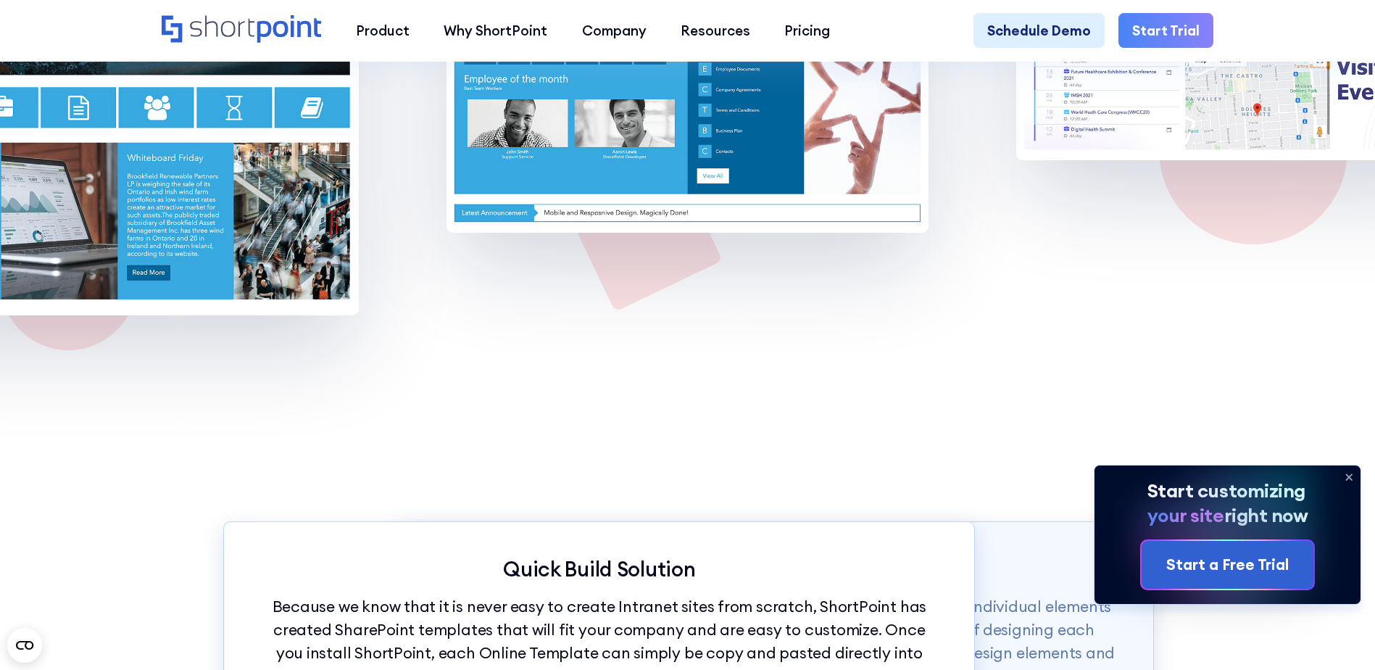
scroll to position [12207, 0]
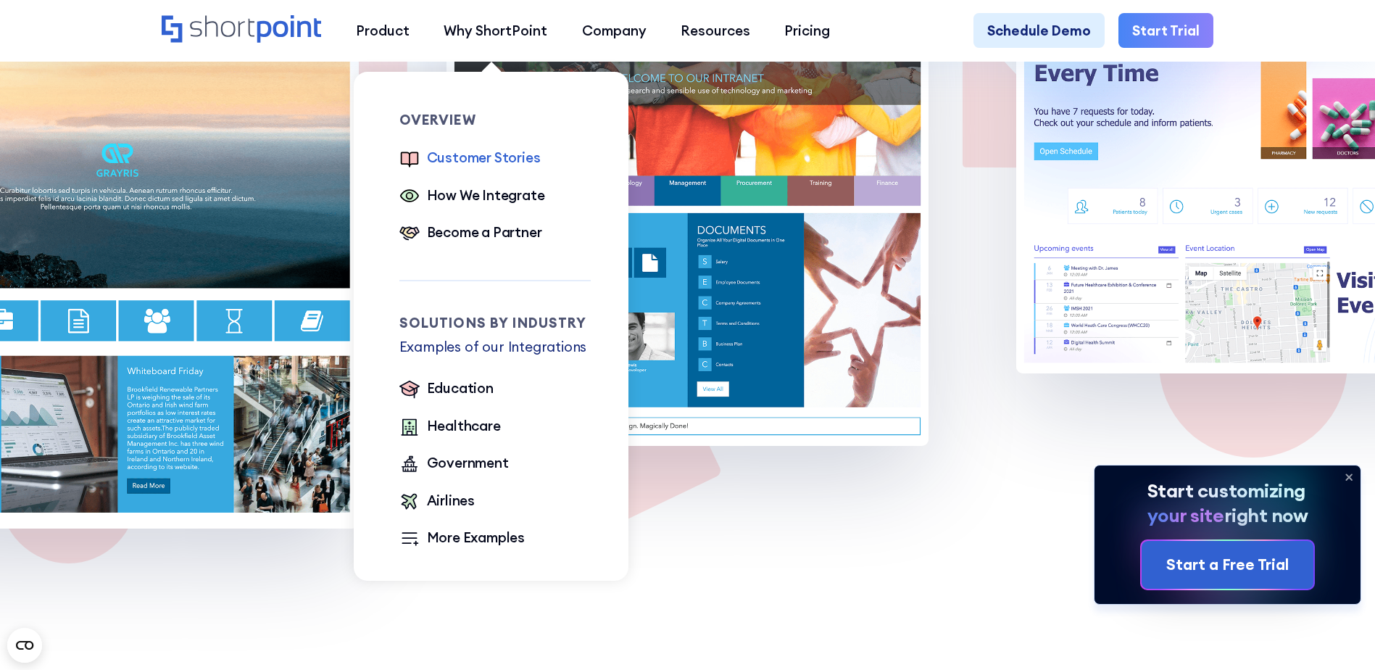
click at [497, 161] on div "Customer Stories" at bounding box center [484, 157] width 114 height 20
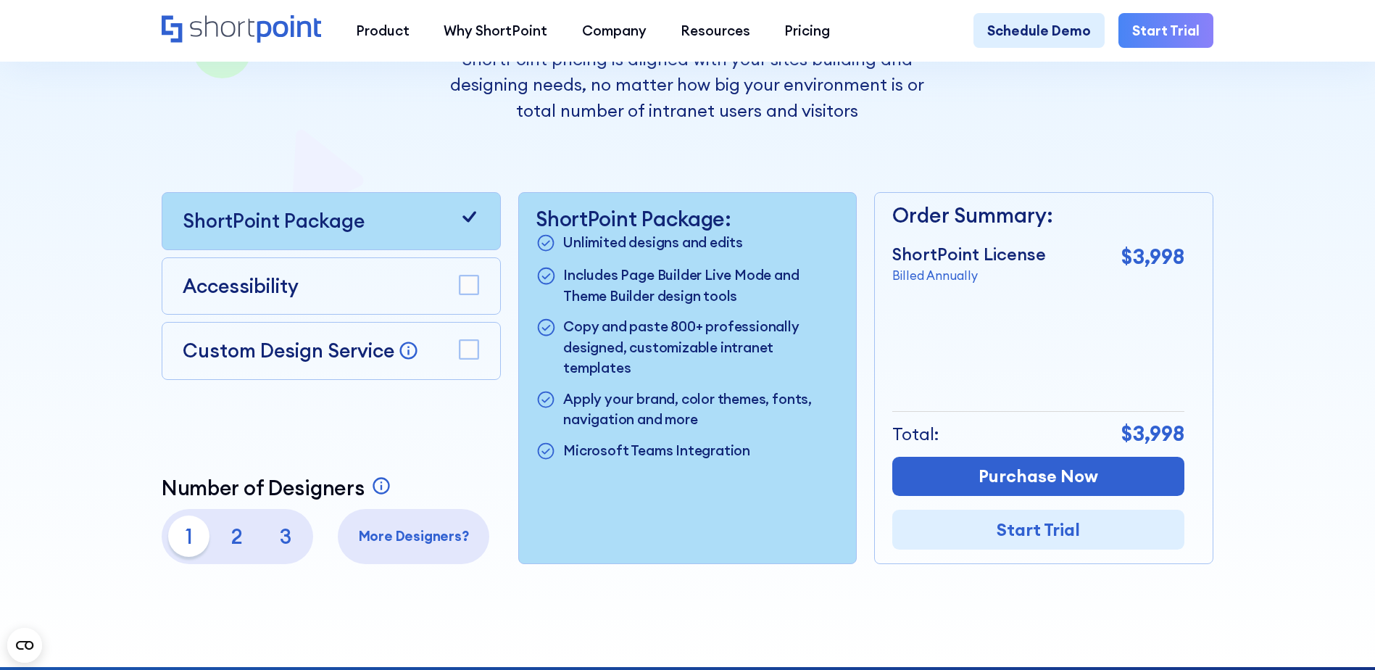
scroll to position [362, 0]
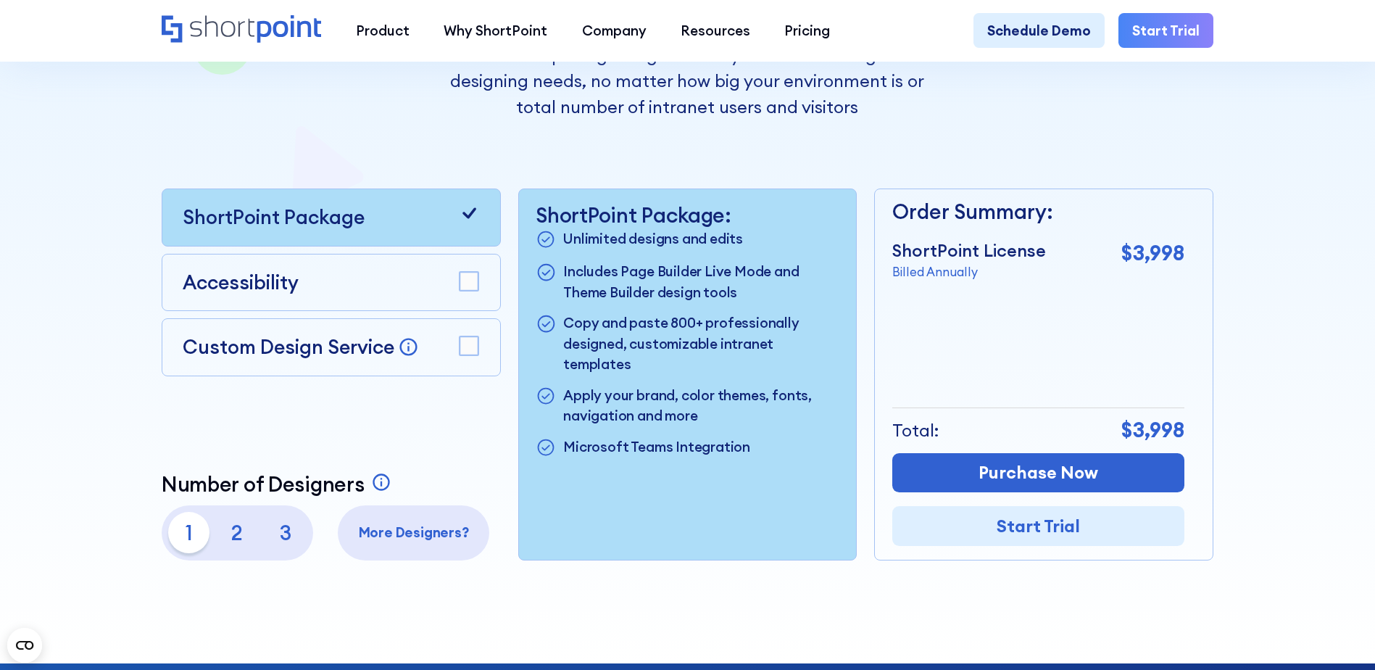
click at [463, 286] on rect at bounding box center [469, 281] width 19 height 19
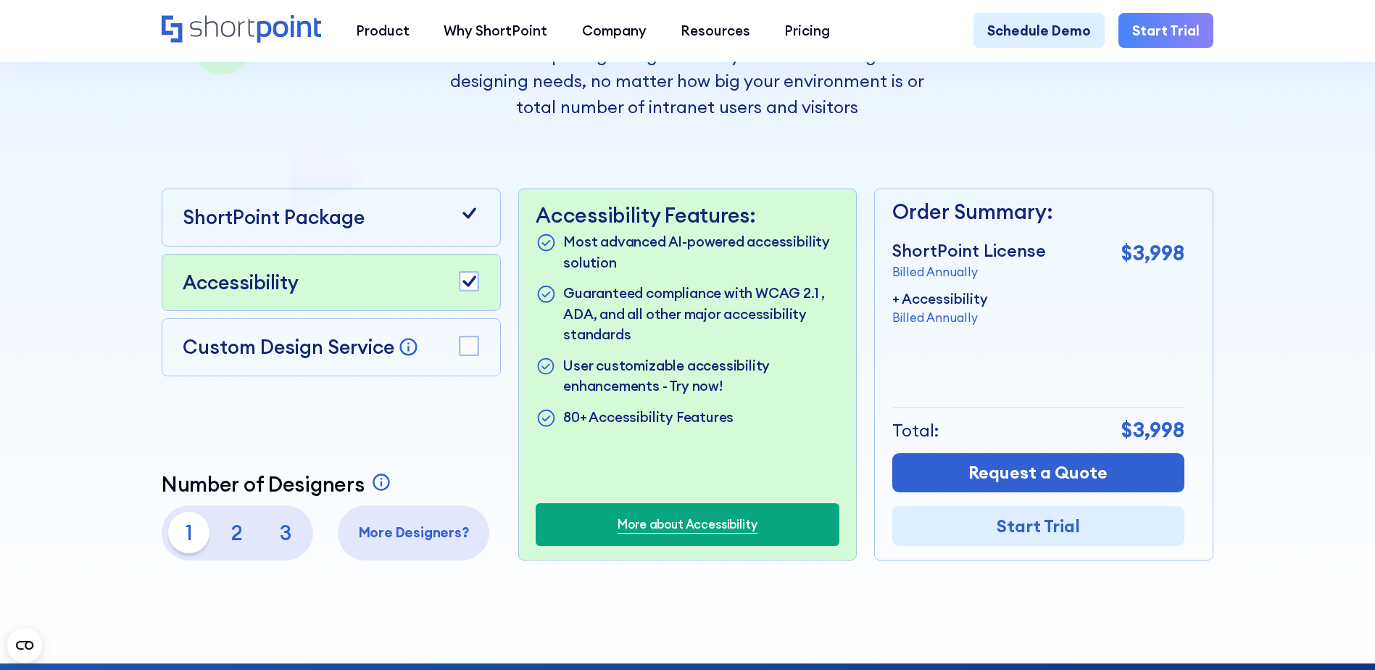
click at [464, 350] on rect at bounding box center [469, 345] width 19 height 19
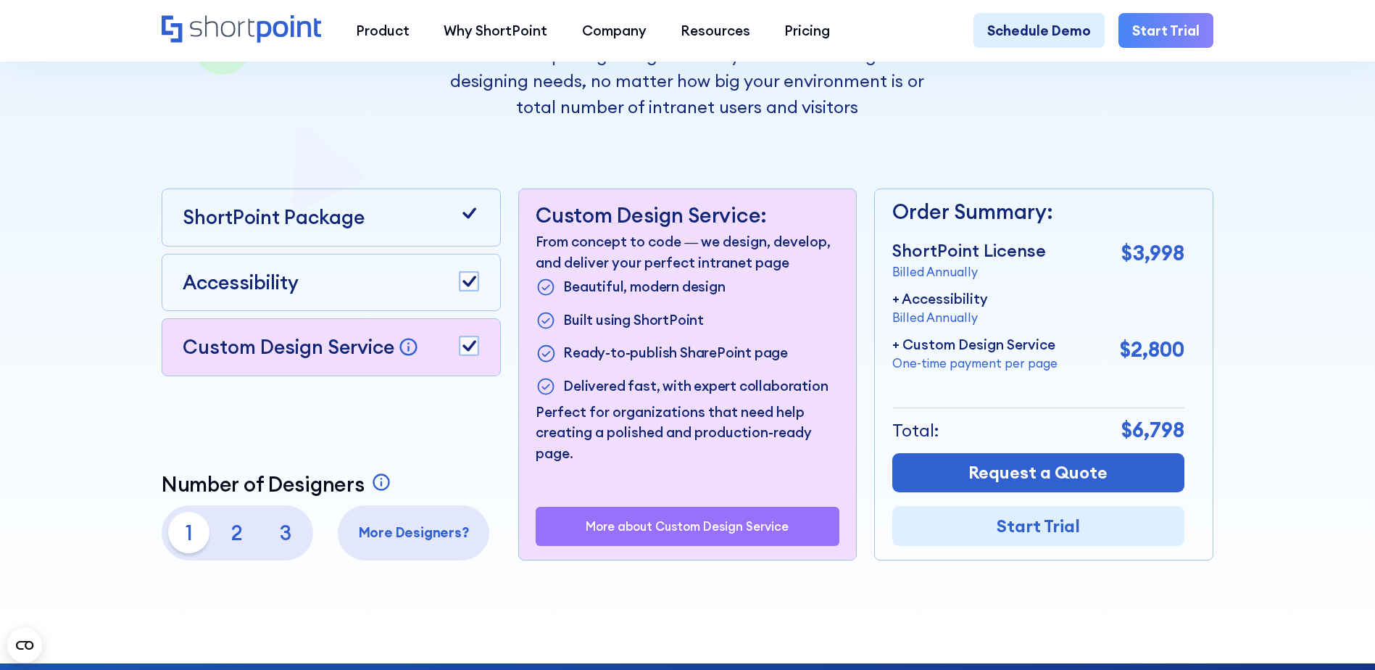
click at [462, 288] on rect at bounding box center [469, 281] width 19 height 19
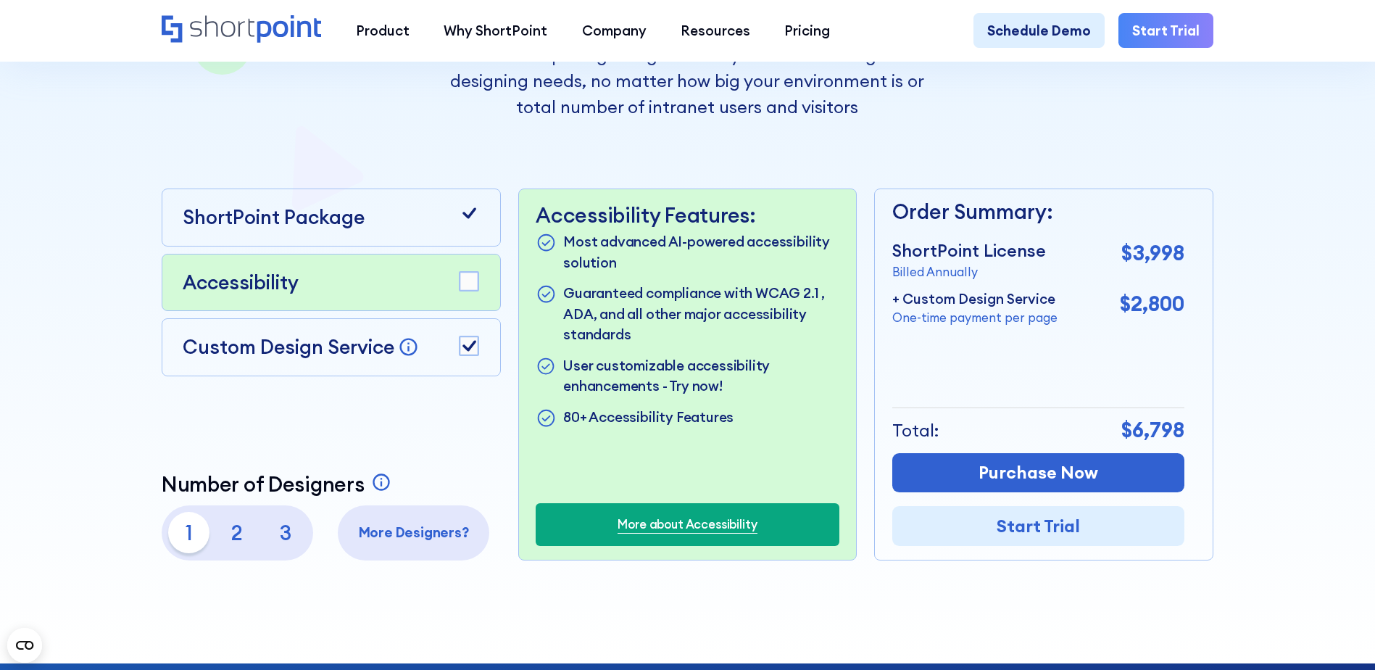
click at [469, 217] on icon at bounding box center [469, 213] width 14 height 11
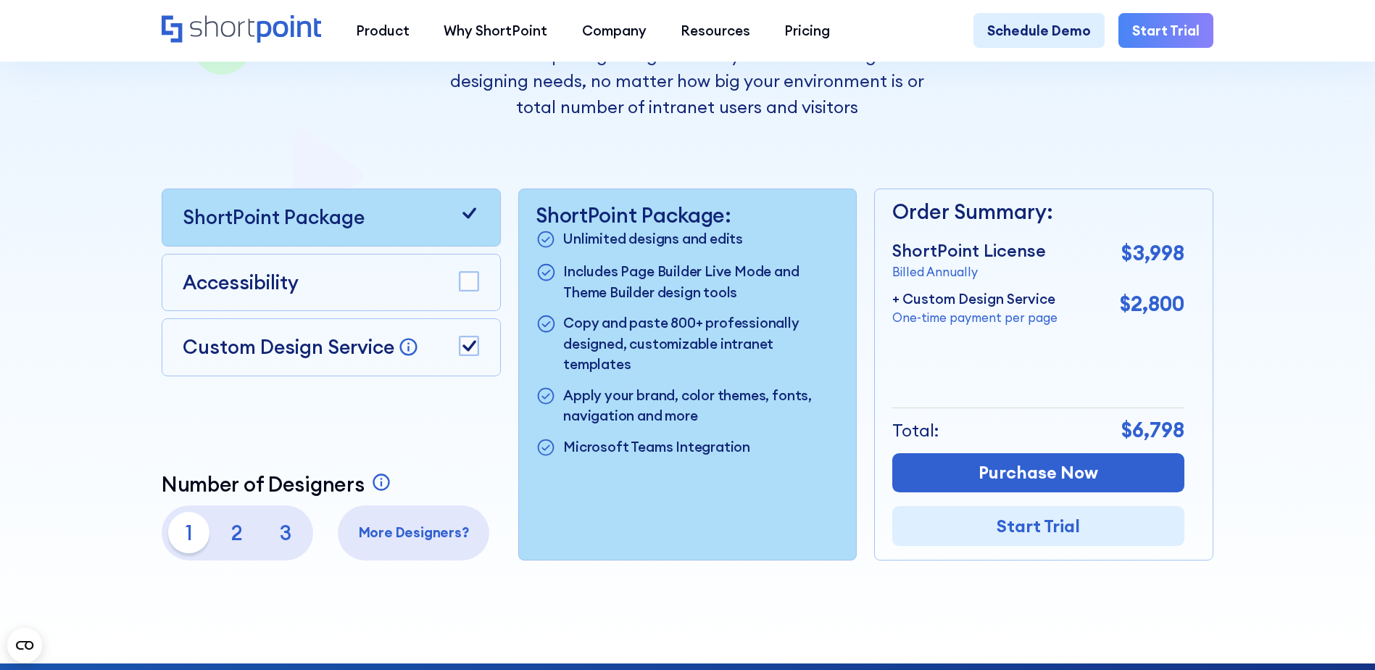
click at [469, 217] on icon at bounding box center [469, 213] width 14 height 11
click at [465, 219] on icon at bounding box center [469, 213] width 20 height 20
drag, startPoint x: 465, startPoint y: 282, endPoint x: 466, endPoint y: 275, distance: 7.3
click at [466, 282] on rect at bounding box center [469, 281] width 19 height 19
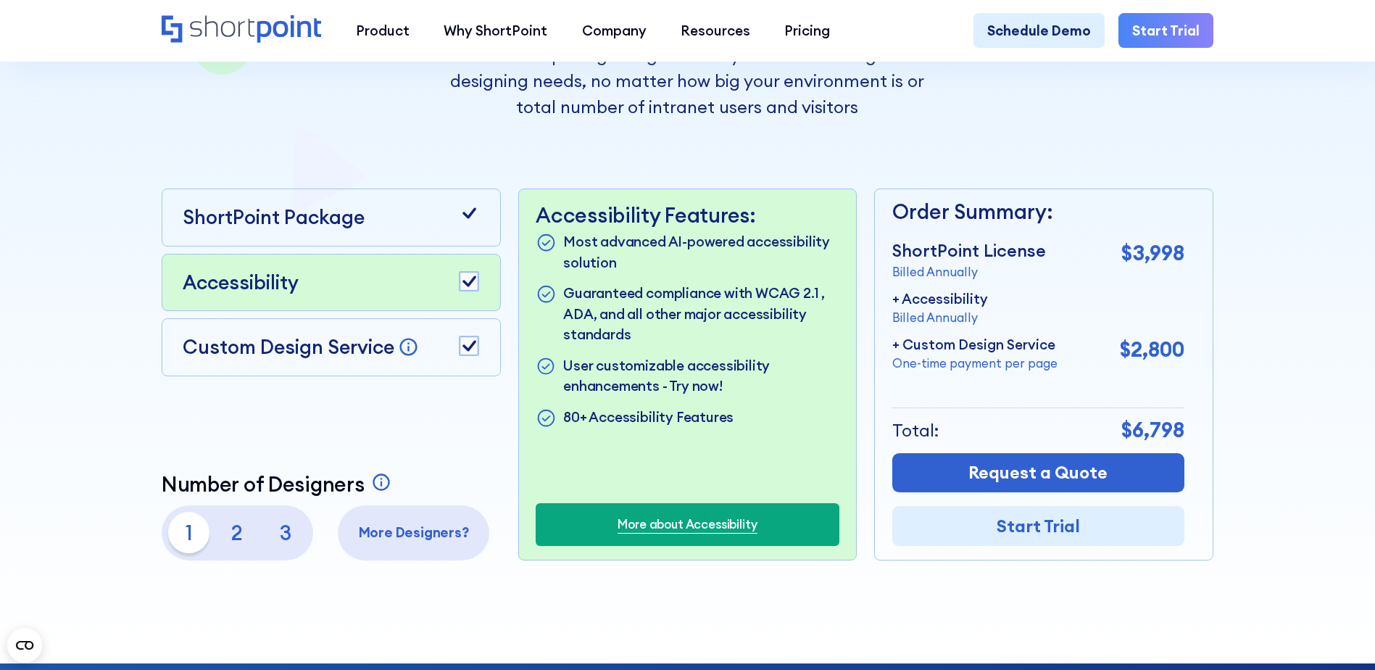
click at [765, 301] on p "Guaranteed compliance with WCAG 2.1 , ADA, and all other major accessibility st…" at bounding box center [701, 314] width 276 height 62
click at [652, 344] on p "Guaranteed compliance with WCAG 2.1 , ADA, and all other major accessibility st…" at bounding box center [701, 314] width 276 height 62
drag, startPoint x: 731, startPoint y: 426, endPoint x: 618, endPoint y: 426, distance: 112.4
click at [618, 426] on li "80+ Accessibility Features" at bounding box center [688, 418] width 304 height 22
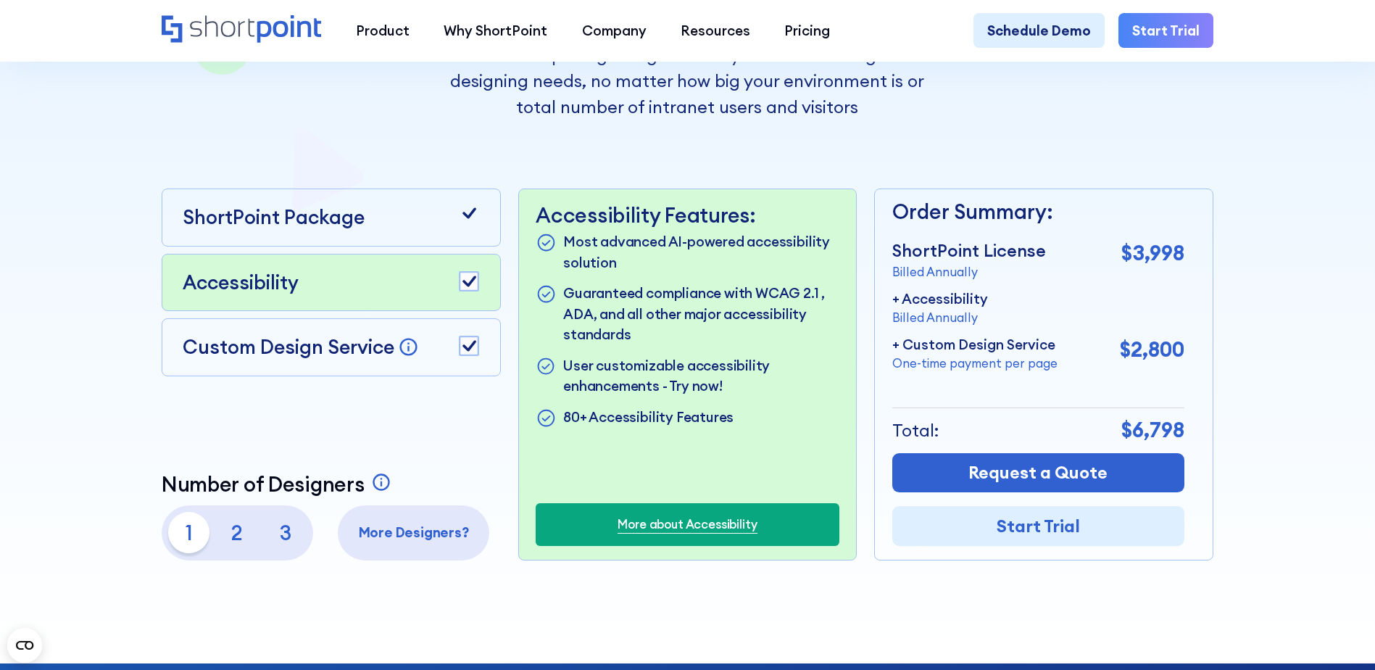
click at [462, 291] on rect at bounding box center [469, 281] width 19 height 19
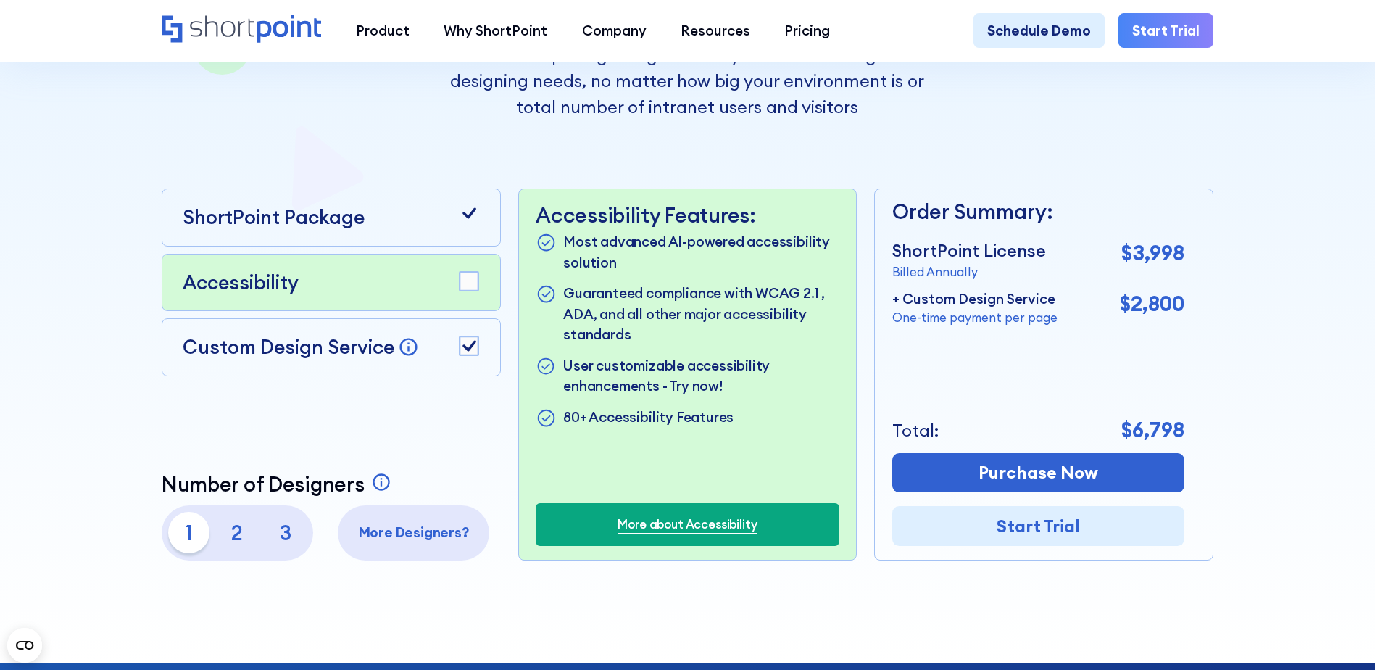
click at [462, 291] on rect at bounding box center [469, 281] width 19 height 19
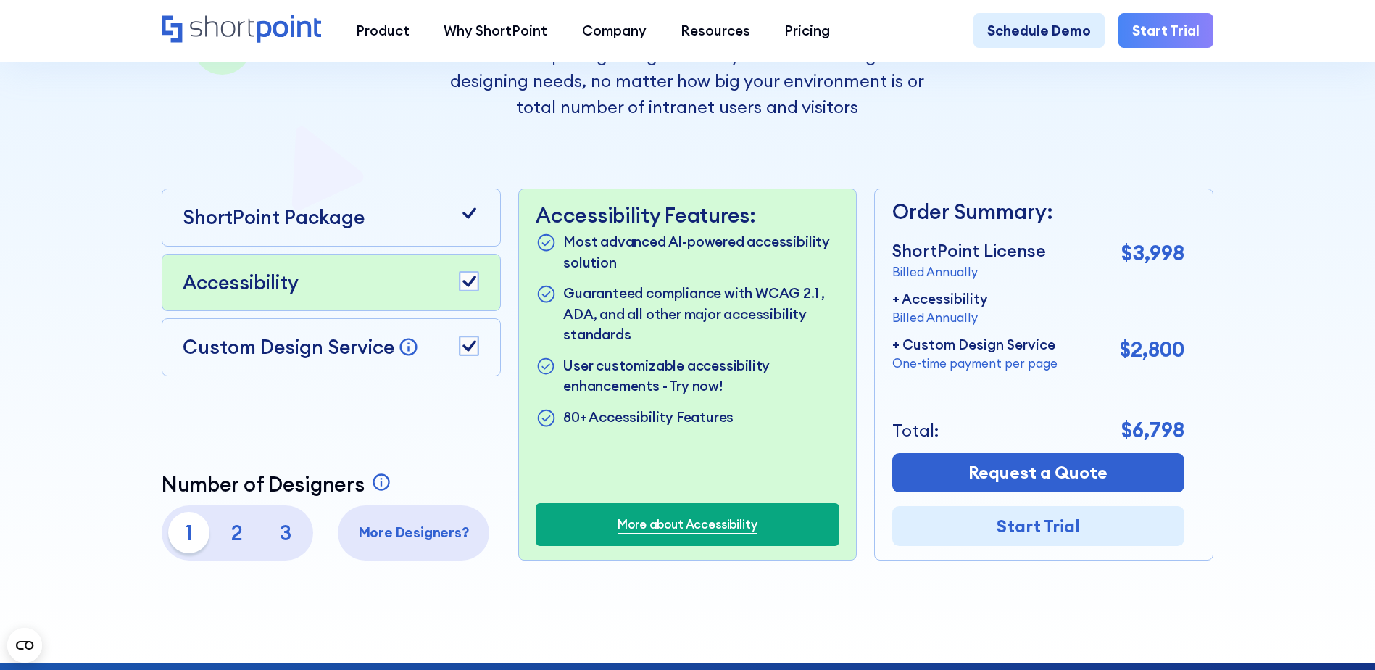
click at [462, 291] on rect at bounding box center [469, 281] width 19 height 19
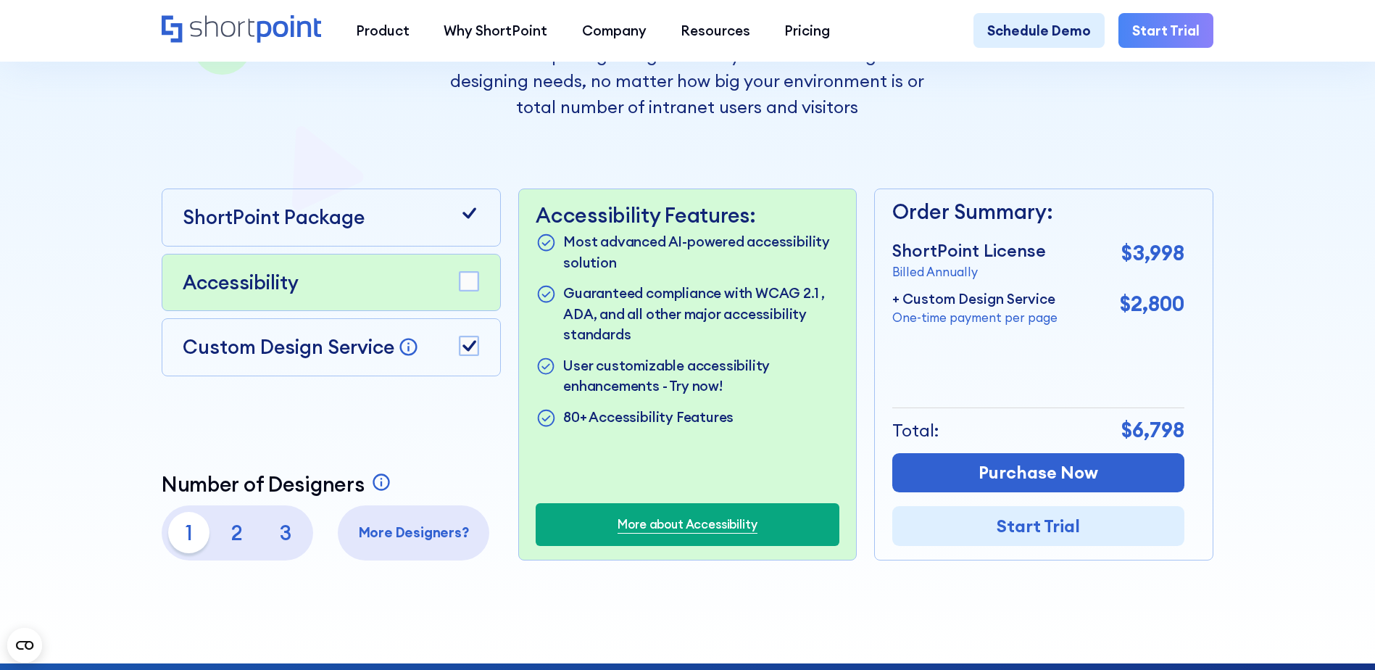
click at [462, 291] on rect at bounding box center [469, 281] width 19 height 19
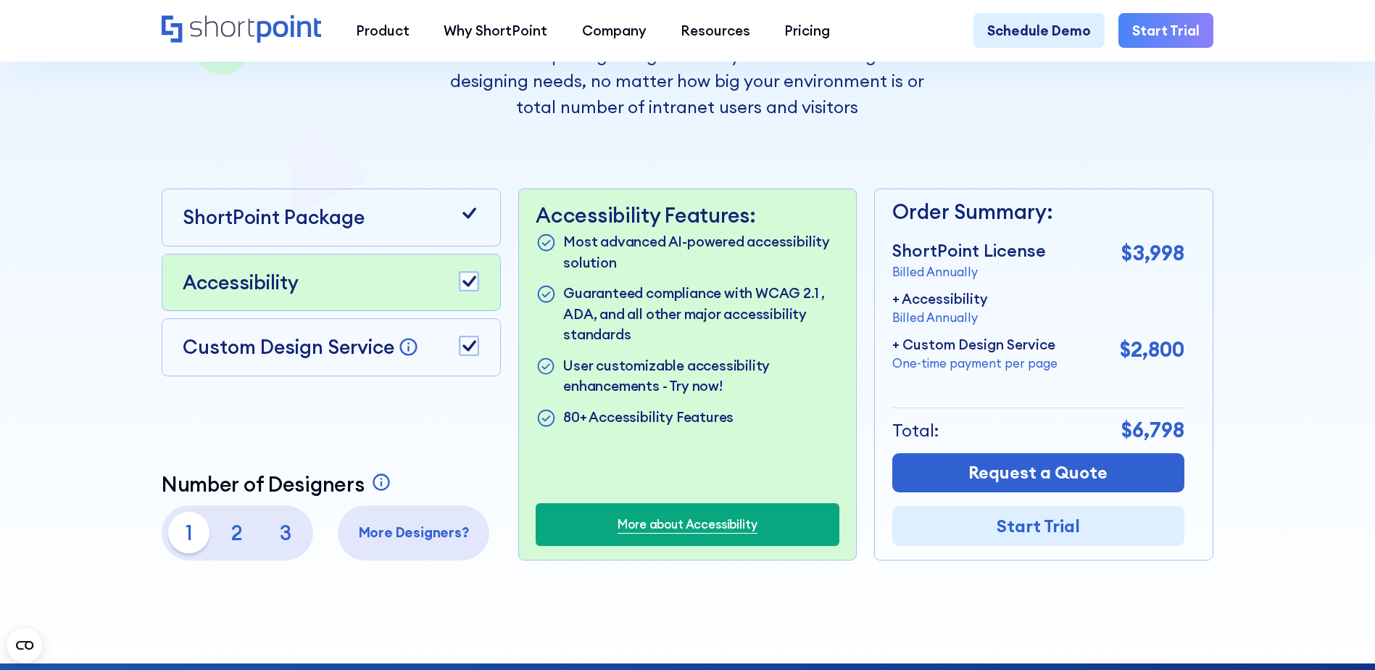
click at [462, 291] on rect at bounding box center [469, 281] width 19 height 19
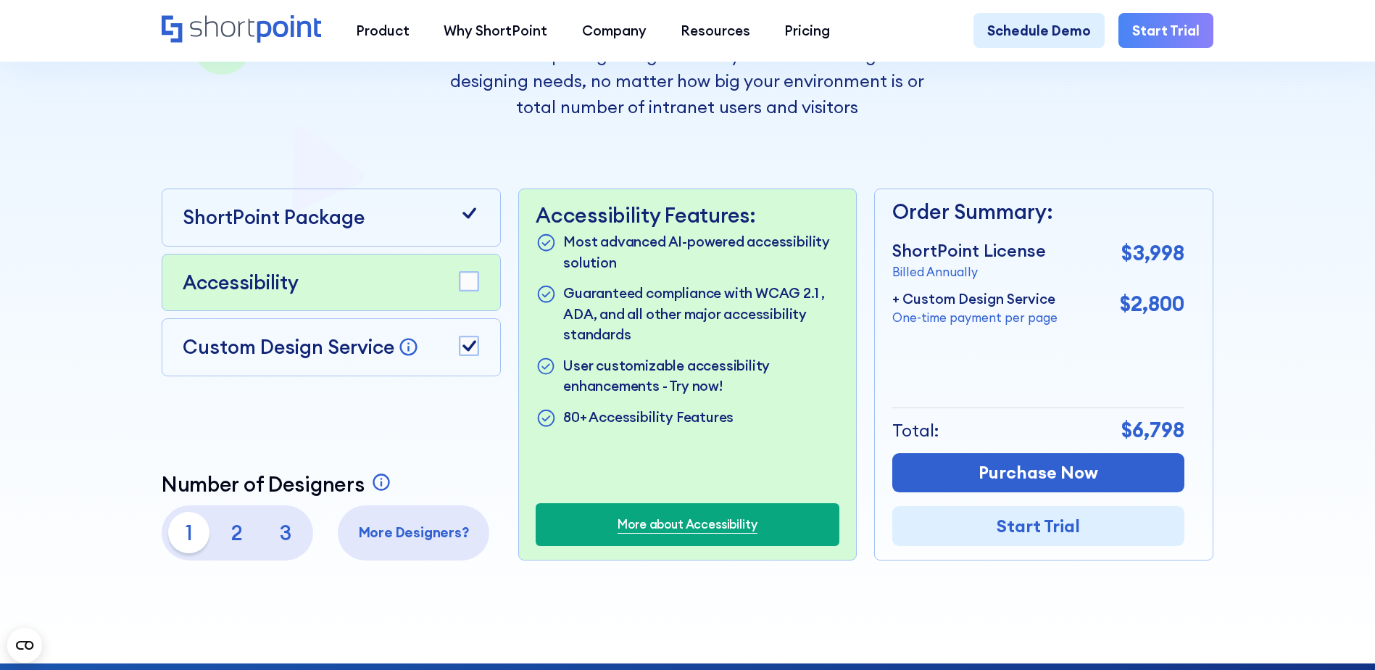
click at [462, 291] on rect at bounding box center [469, 281] width 19 height 19
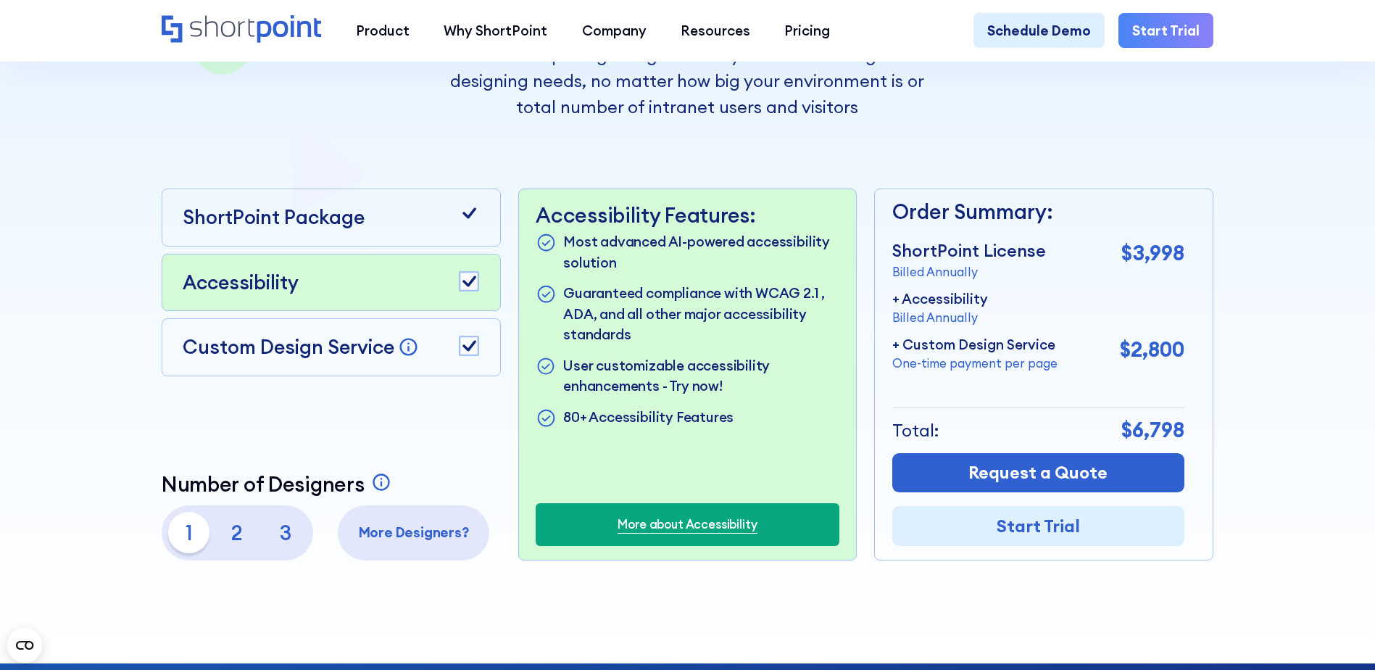
click at [473, 353] on rect at bounding box center [469, 345] width 19 height 19
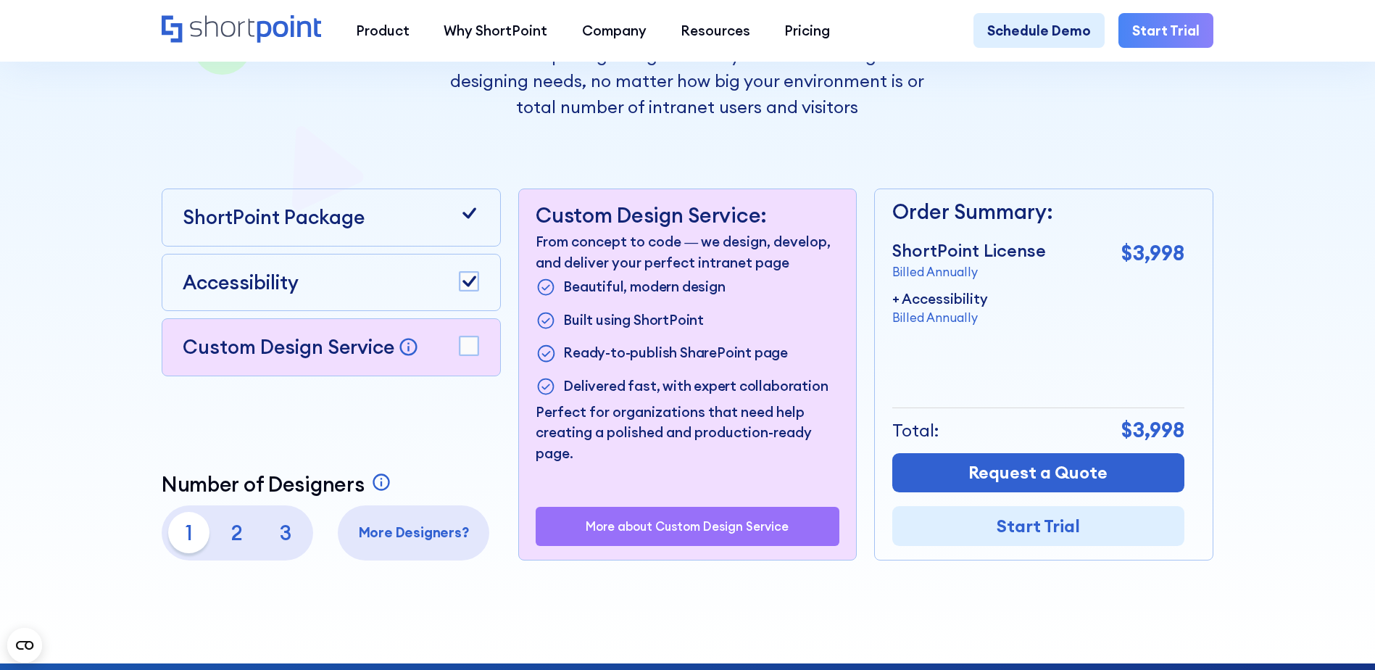
click at [470, 286] on icon at bounding box center [469, 280] width 14 height 11
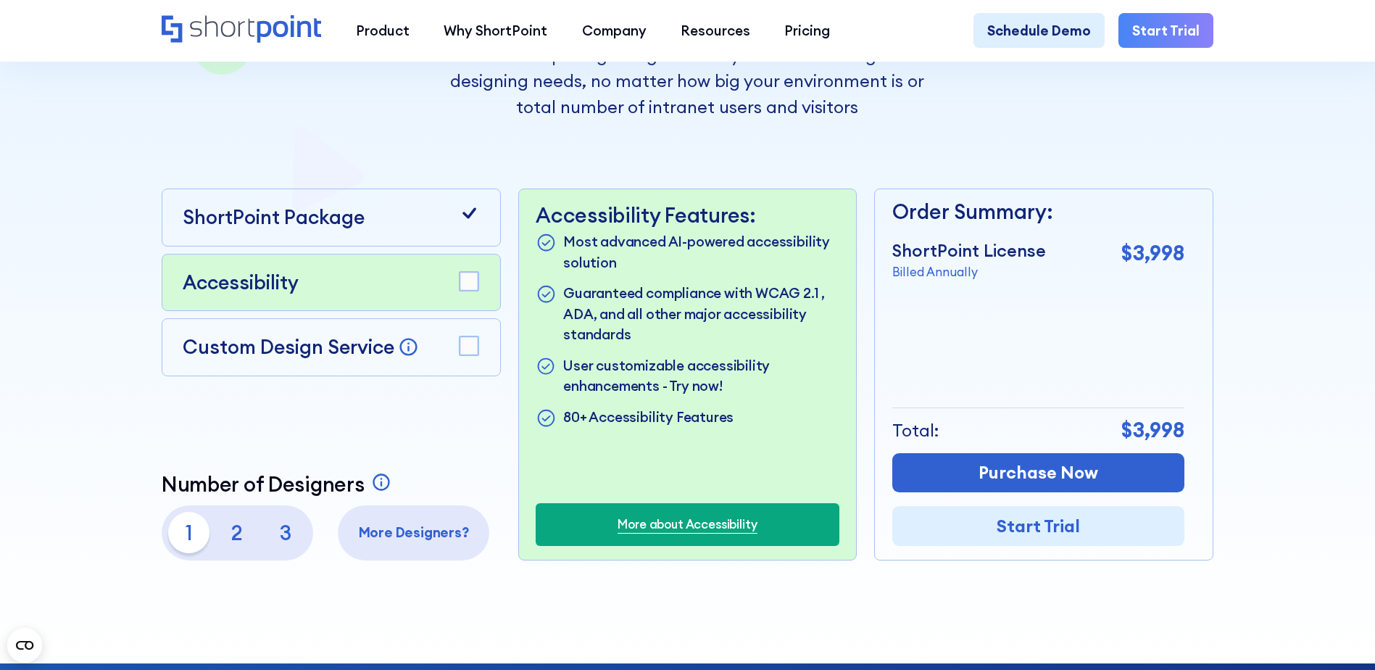
click at [470, 287] on rect at bounding box center [469, 281] width 19 height 19
click at [470, 286] on icon at bounding box center [469, 280] width 14 height 11
click at [470, 287] on rect at bounding box center [469, 281] width 19 height 19
click at [470, 286] on icon at bounding box center [469, 280] width 14 height 11
click at [470, 287] on rect at bounding box center [469, 281] width 19 height 19
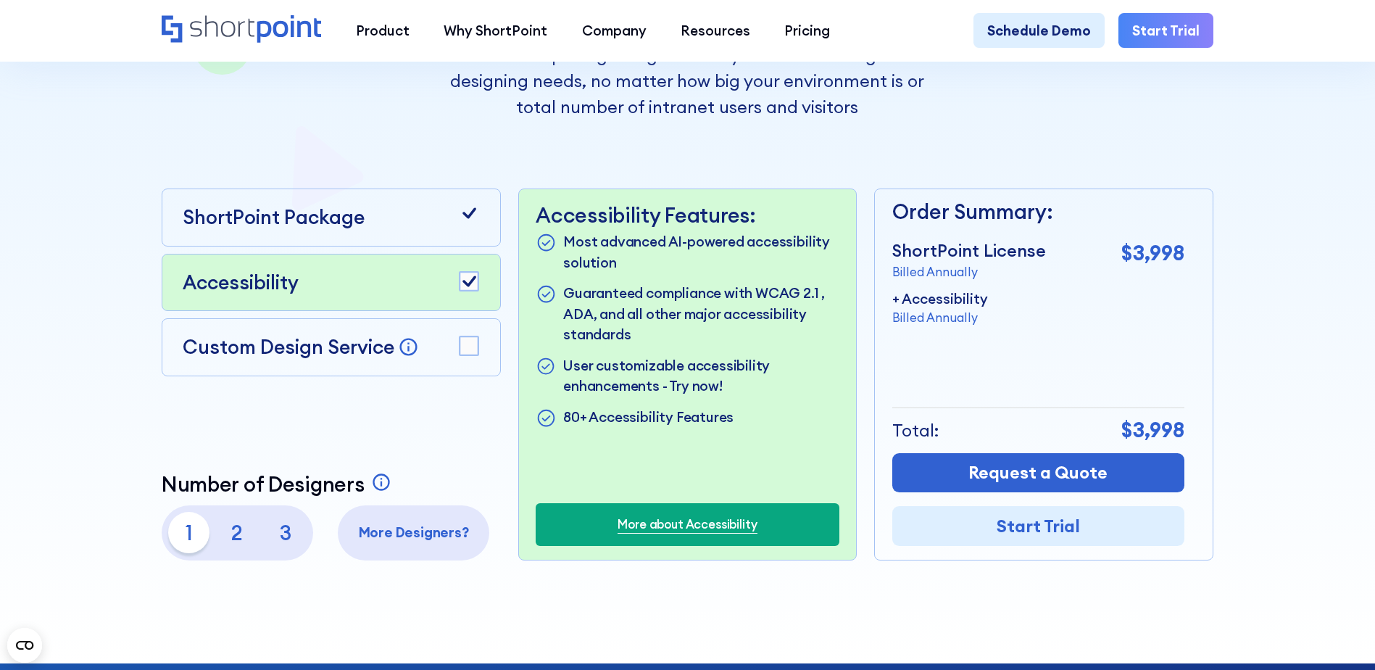
click at [772, 296] on p "Guaranteed compliance with WCAG 2.1 , ADA, and all other major accessibility st…" at bounding box center [701, 314] width 276 height 62
click at [570, 320] on p "Guaranteed compliance with WCAG 2.1 , ADA, and all other major accessibility st…" at bounding box center [701, 314] width 276 height 62
click at [468, 343] on rect at bounding box center [469, 345] width 19 height 19
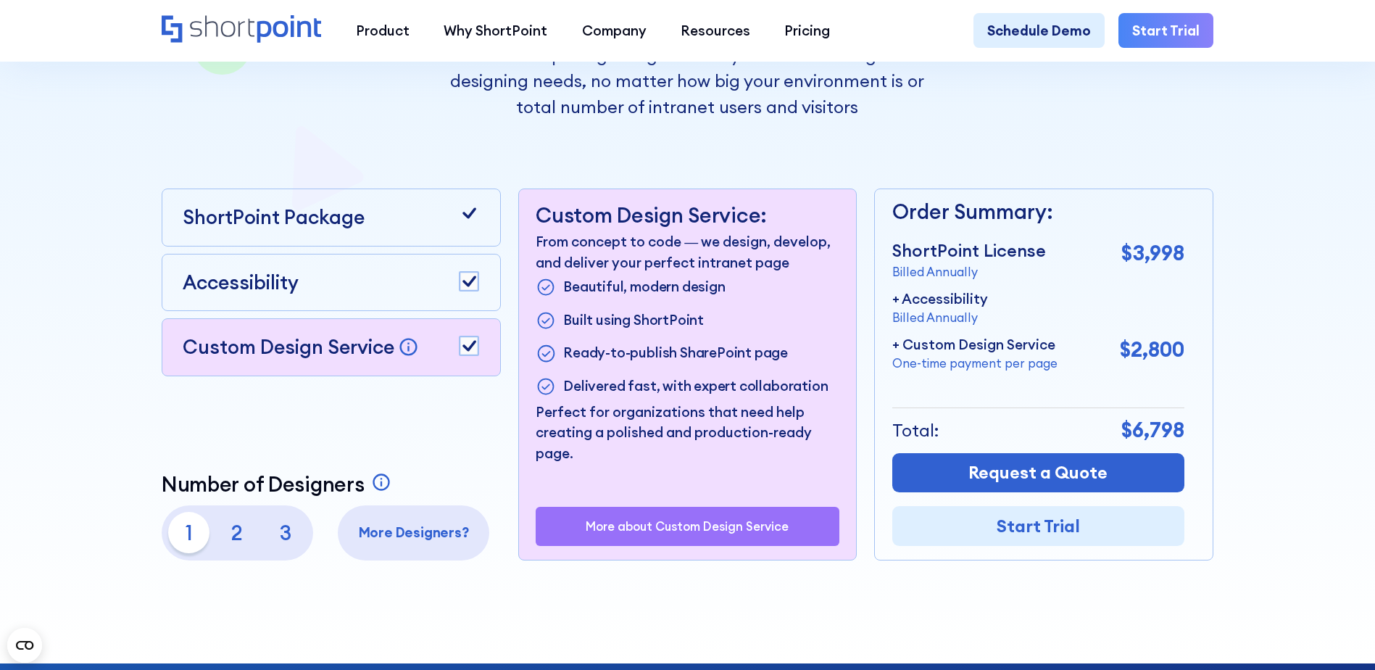
click at [237, 537] on p "2" at bounding box center [237, 532] width 41 height 41
click at [182, 543] on p "1" at bounding box center [188, 532] width 41 height 41
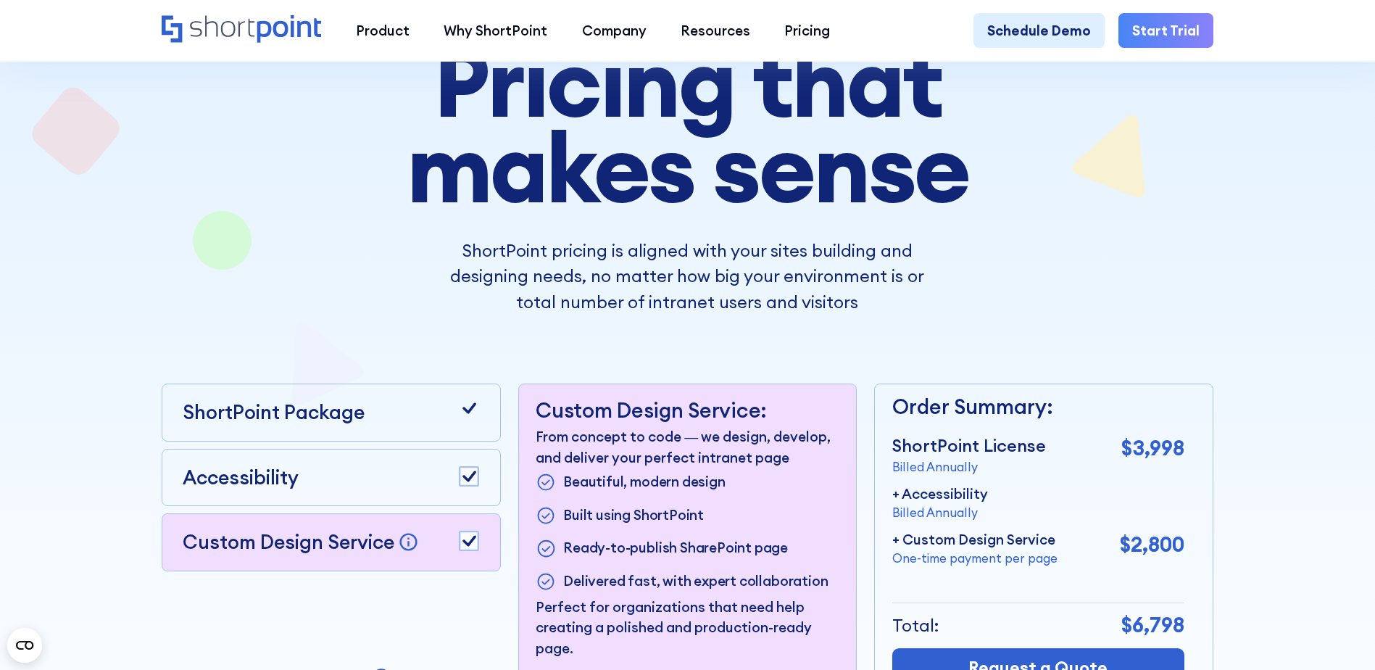
scroll to position [0, 0]
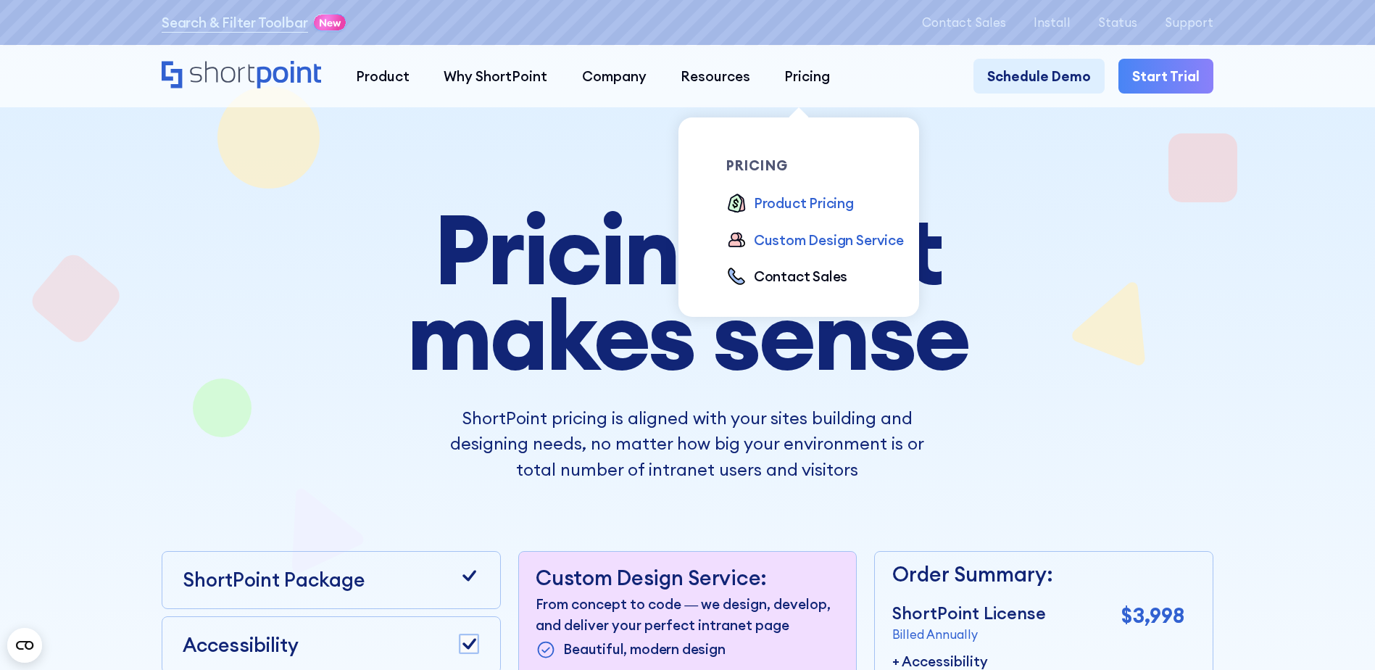
click at [821, 247] on div "Custom Design Service" at bounding box center [829, 240] width 150 height 20
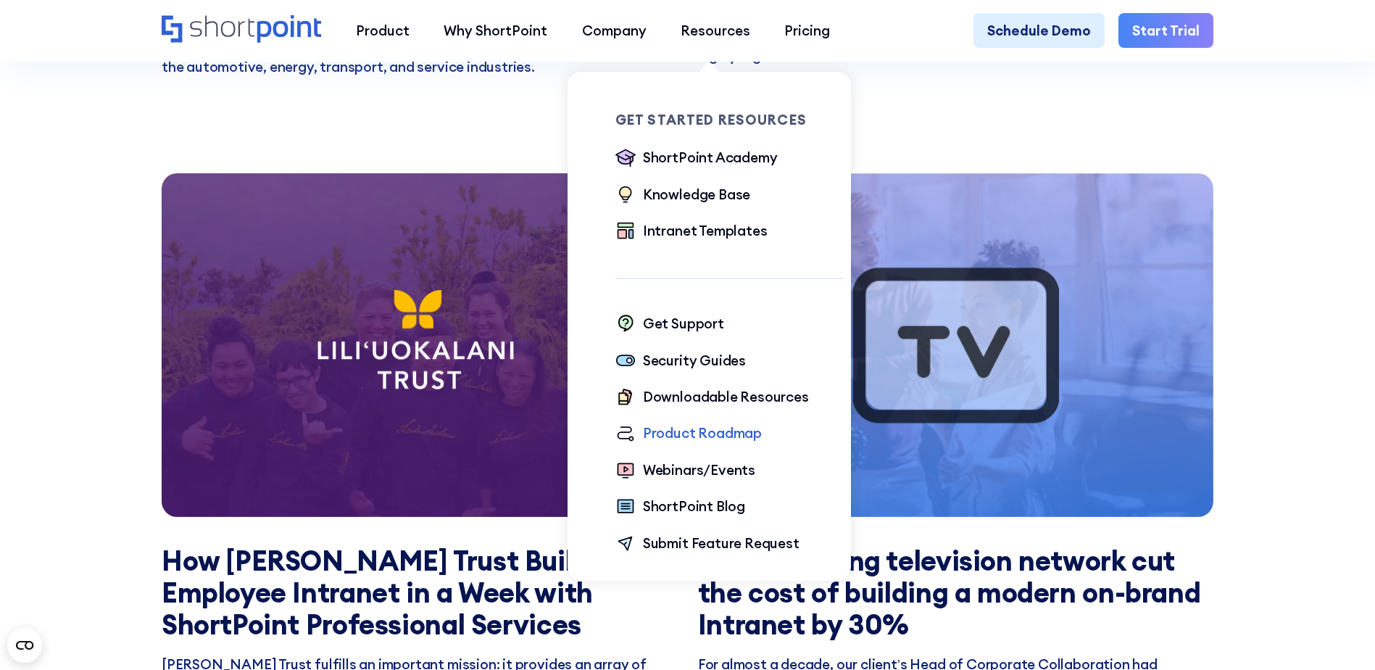
scroll to position [2175, 0]
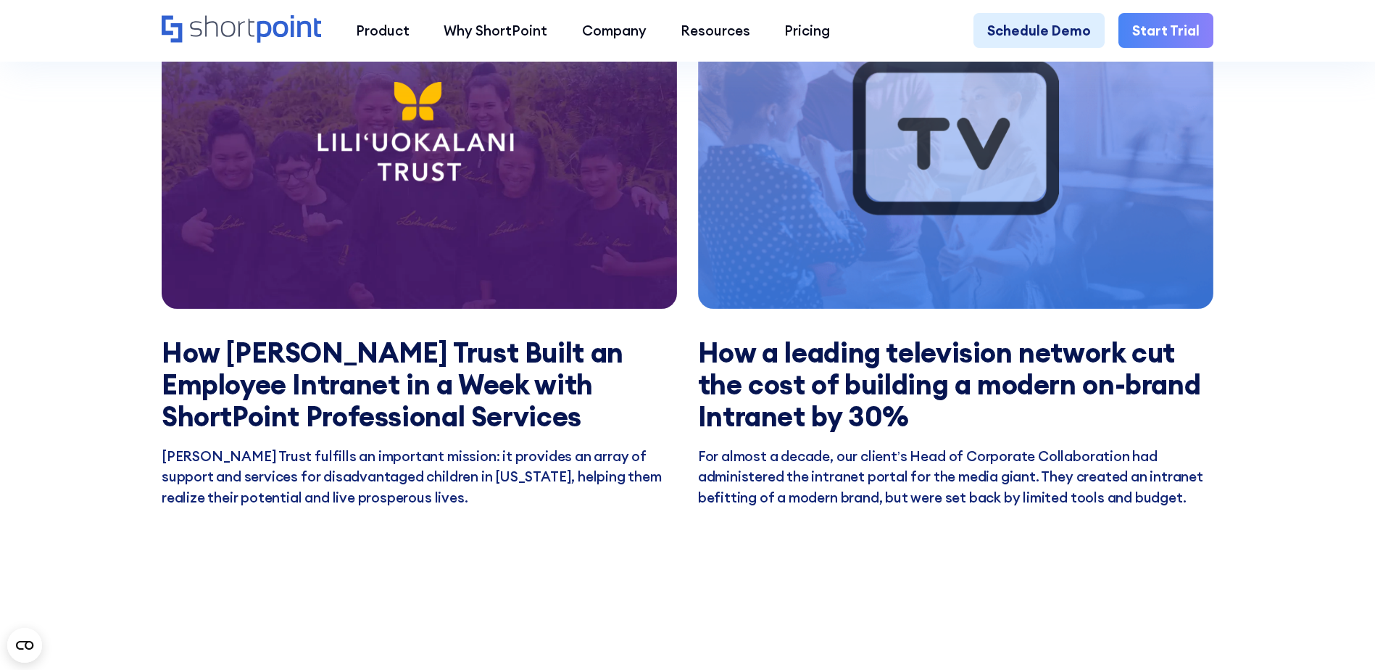
scroll to position [2247, 0]
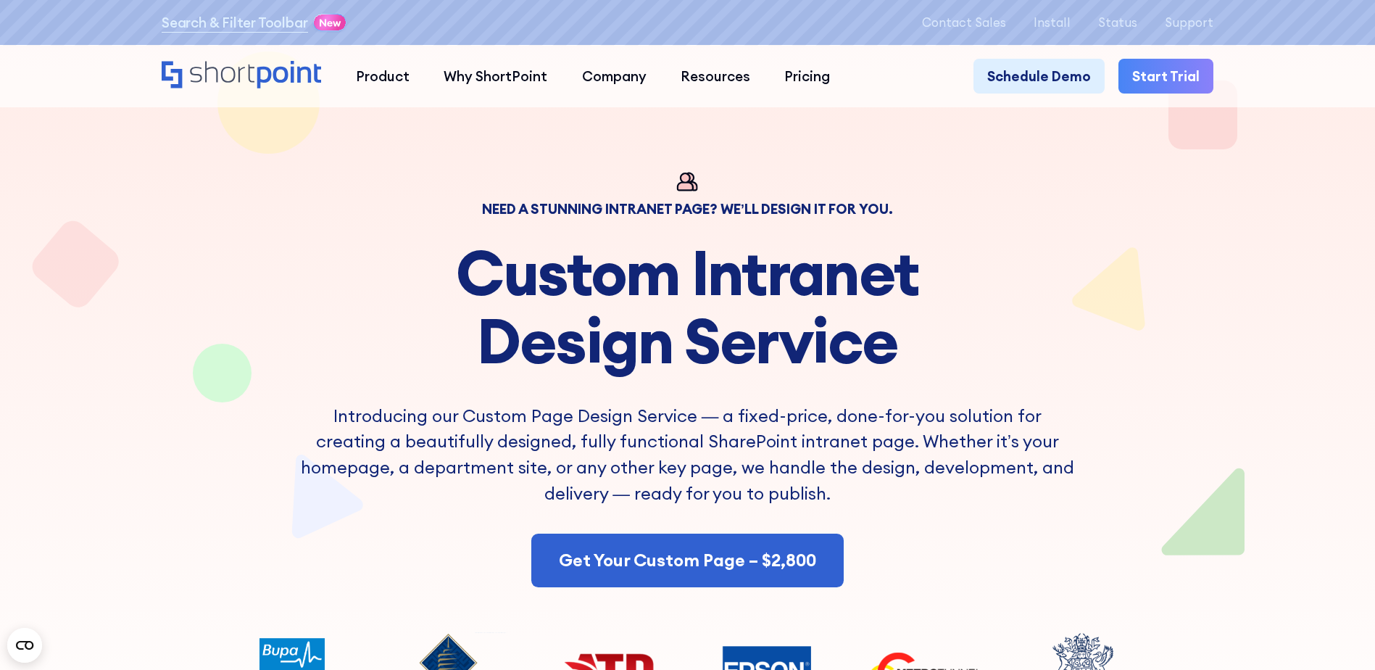
click at [1042, 339] on h1 "Custom Intranet Design Service" at bounding box center [687, 307] width 773 height 136
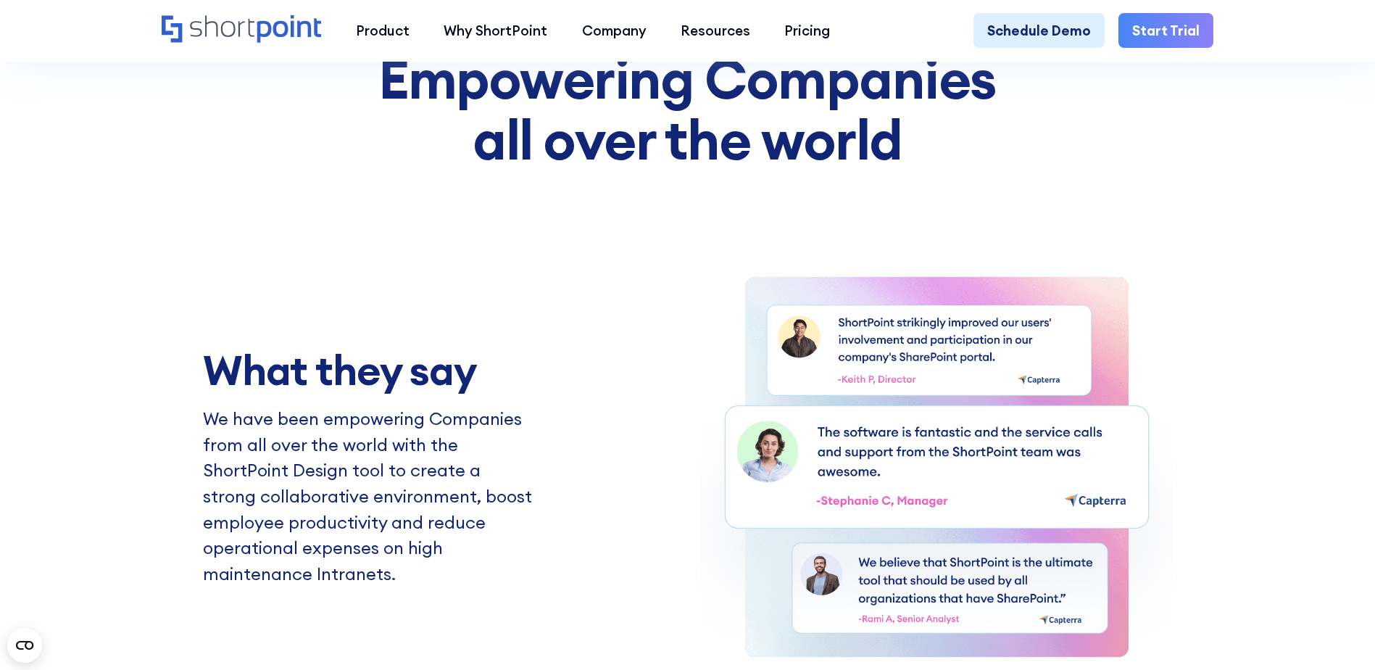
scroll to position [2900, 0]
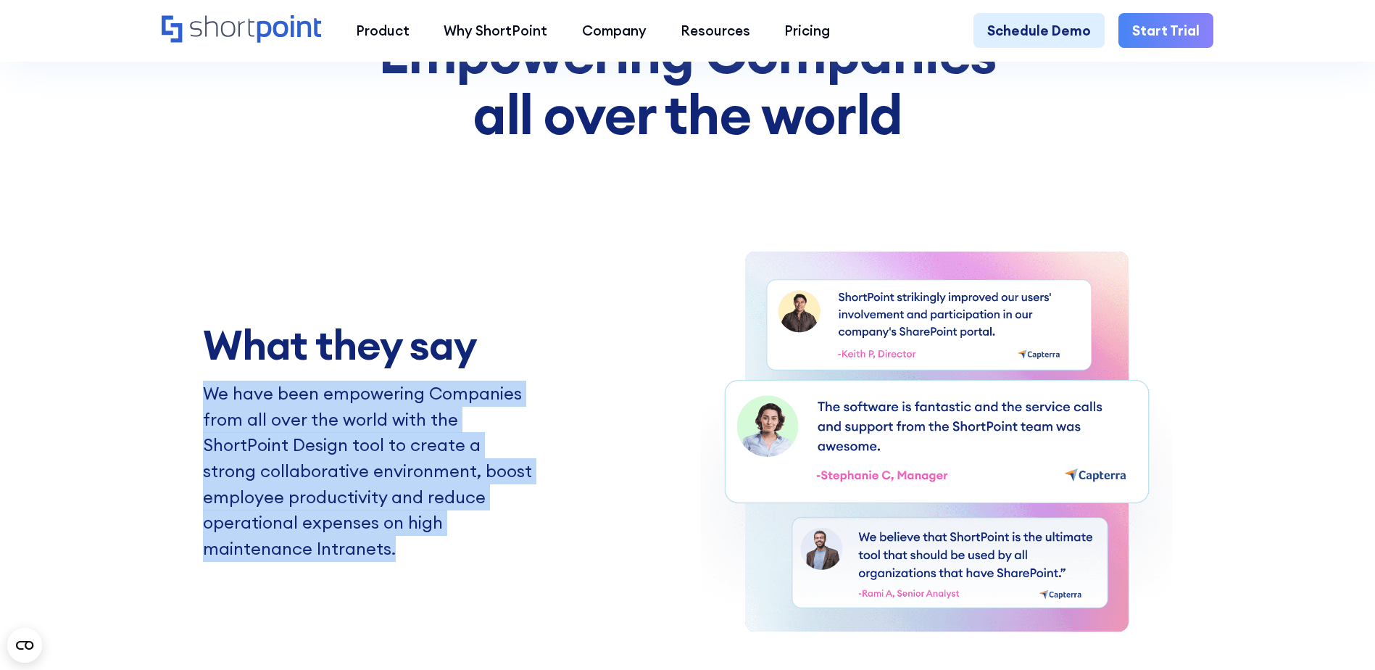
drag, startPoint x: 198, startPoint y: 418, endPoint x: 431, endPoint y: 597, distance: 293.7
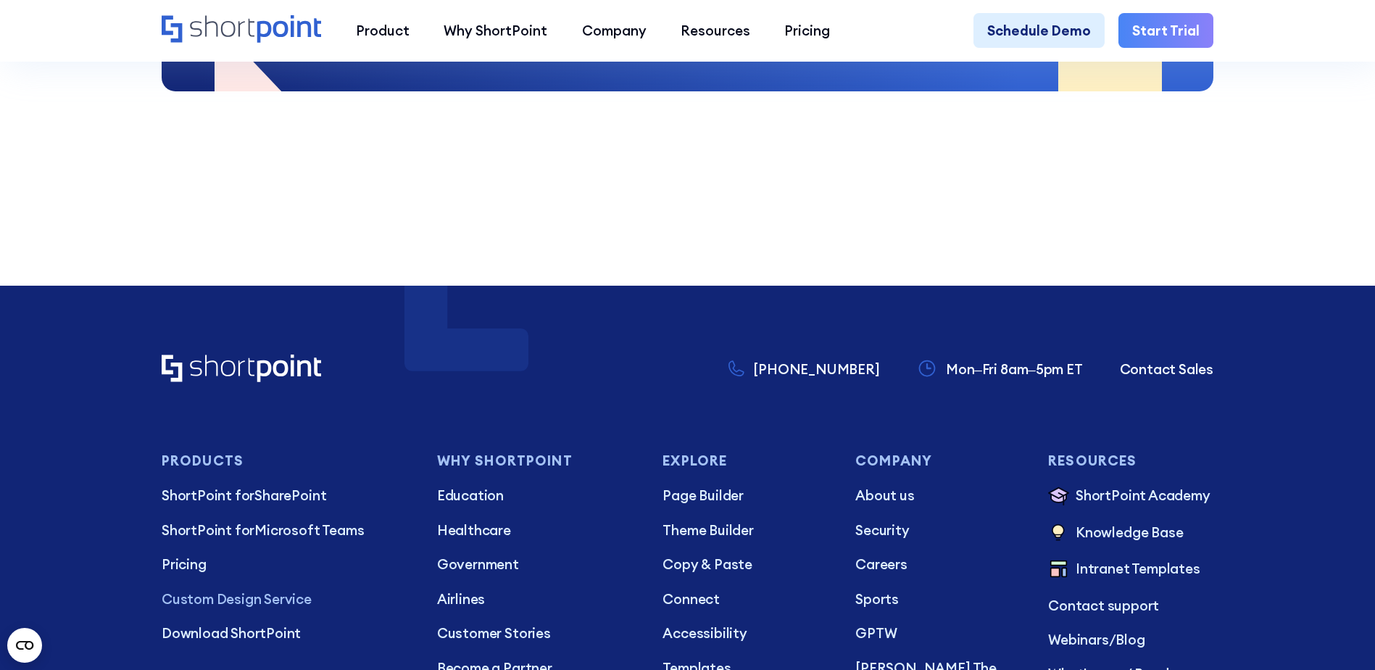
scroll to position [7901, 0]
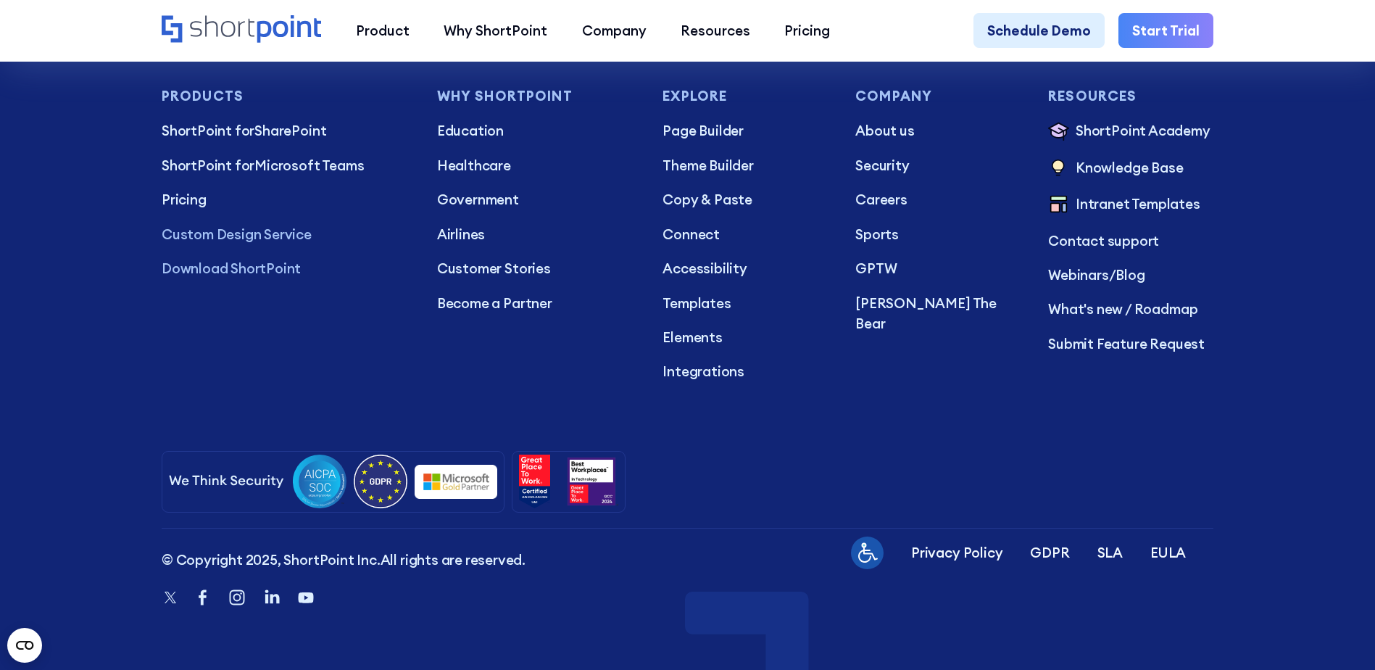
click at [226, 276] on p "Download ShortPoint" at bounding box center [286, 268] width 248 height 20
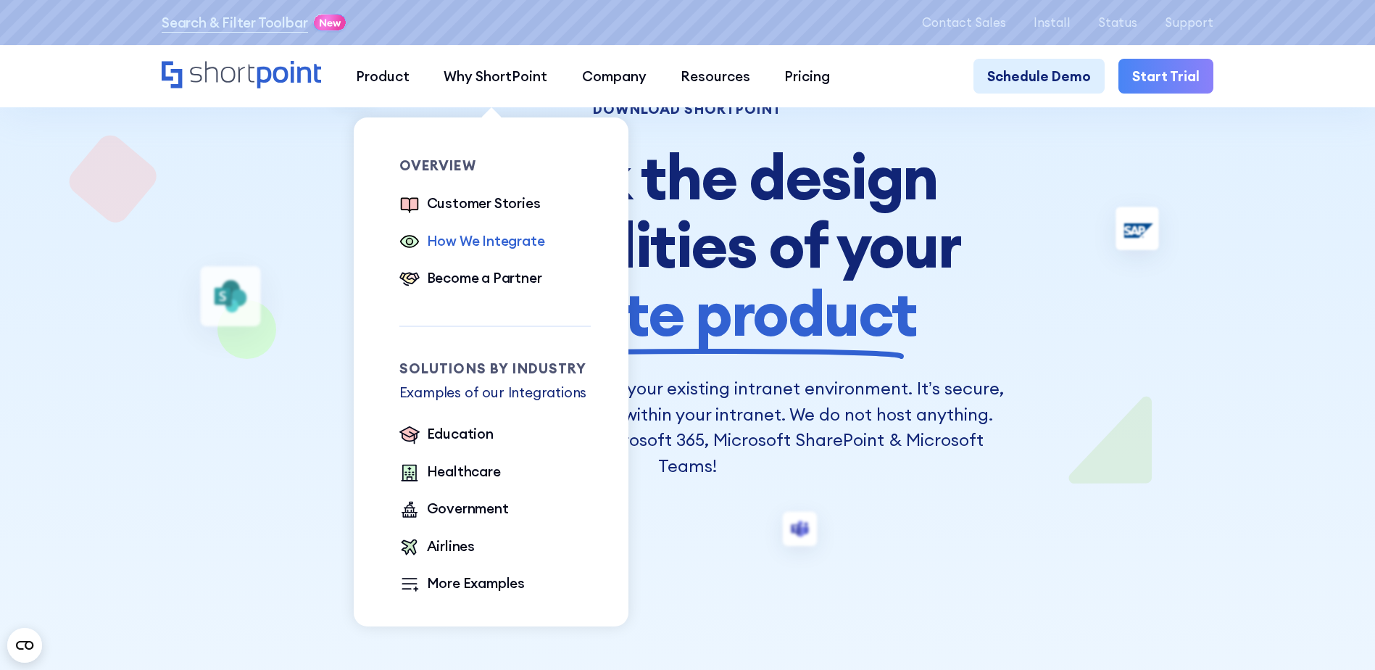
scroll to position [145, 0]
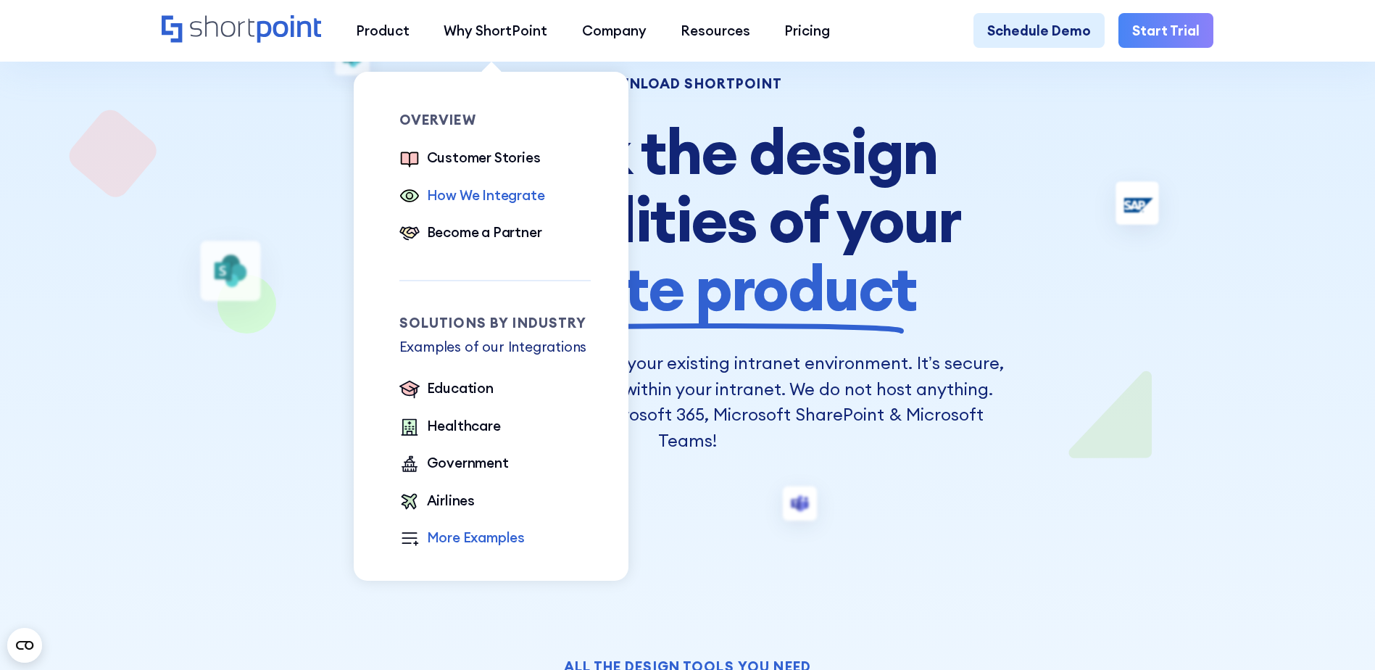
click at [447, 544] on div "More Examples" at bounding box center [476, 537] width 99 height 20
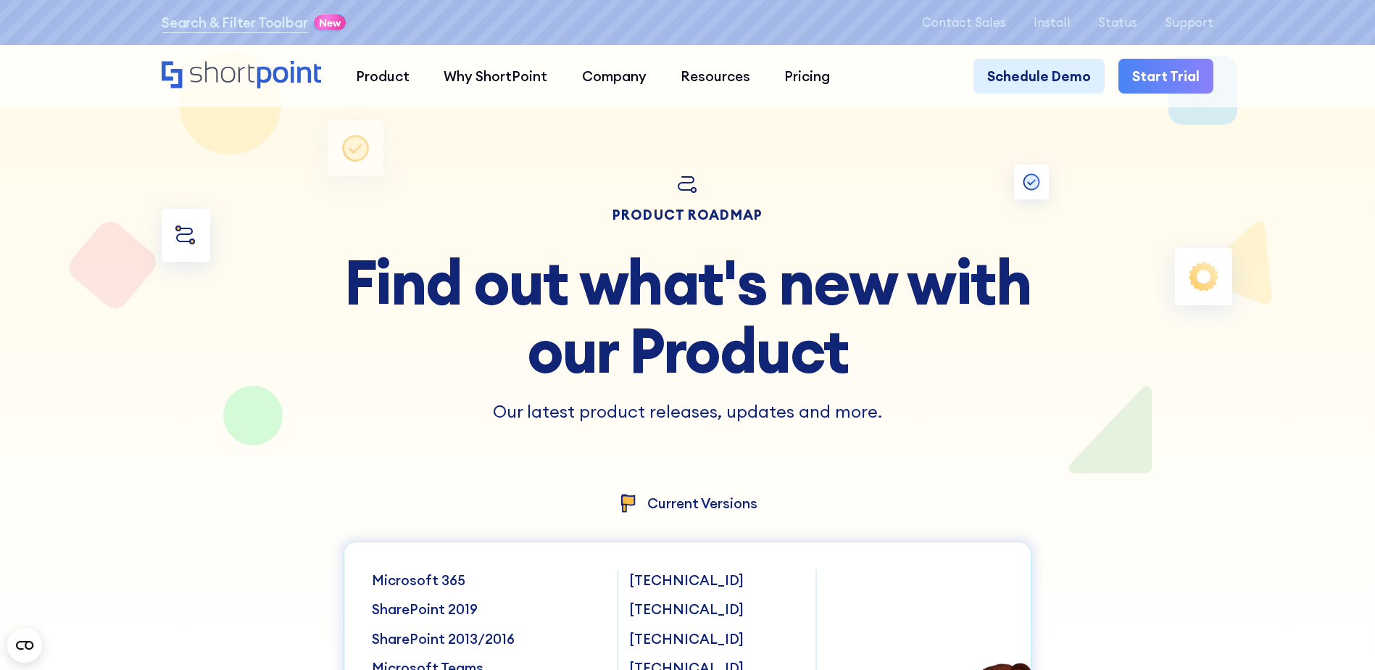
click at [1053, 450] on div at bounding box center [687, 336] width 1237 height 670
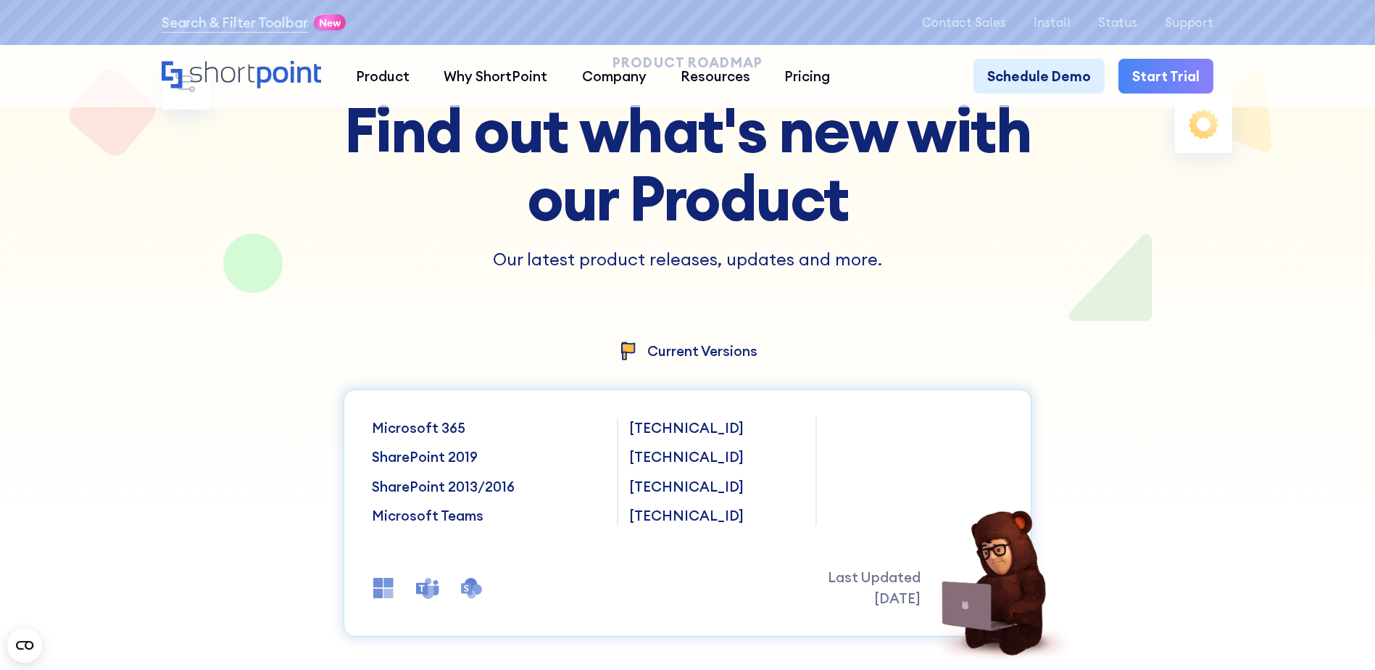
scroll to position [290, 0]
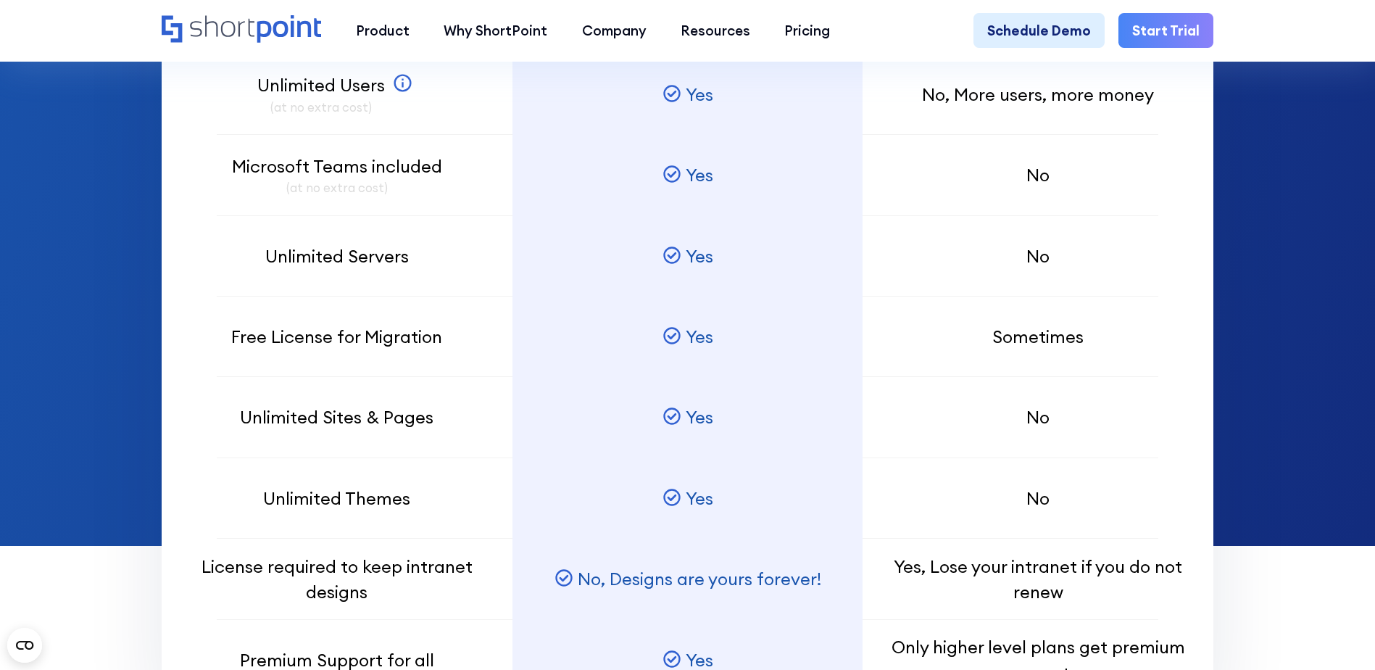
scroll to position [1024, 0]
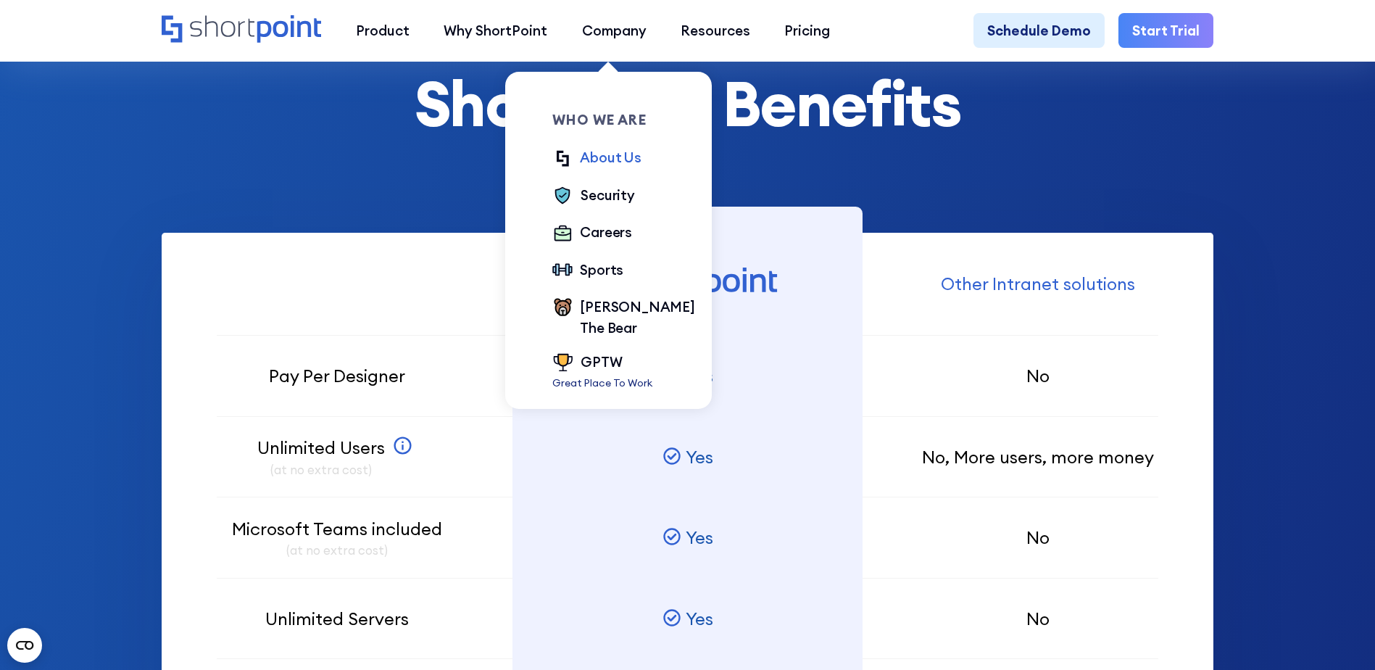
click at [594, 152] on div "About Us" at bounding box center [610, 157] width 61 height 20
